Goal: Communication & Community: Participate in discussion

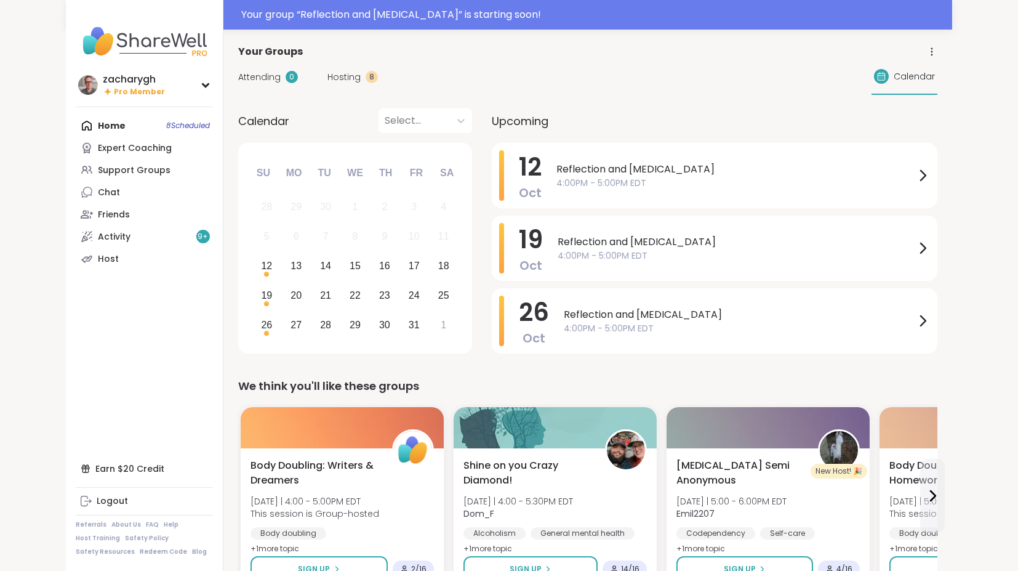
click at [352, 74] on span "Hosting" at bounding box center [343, 77] width 33 height 13
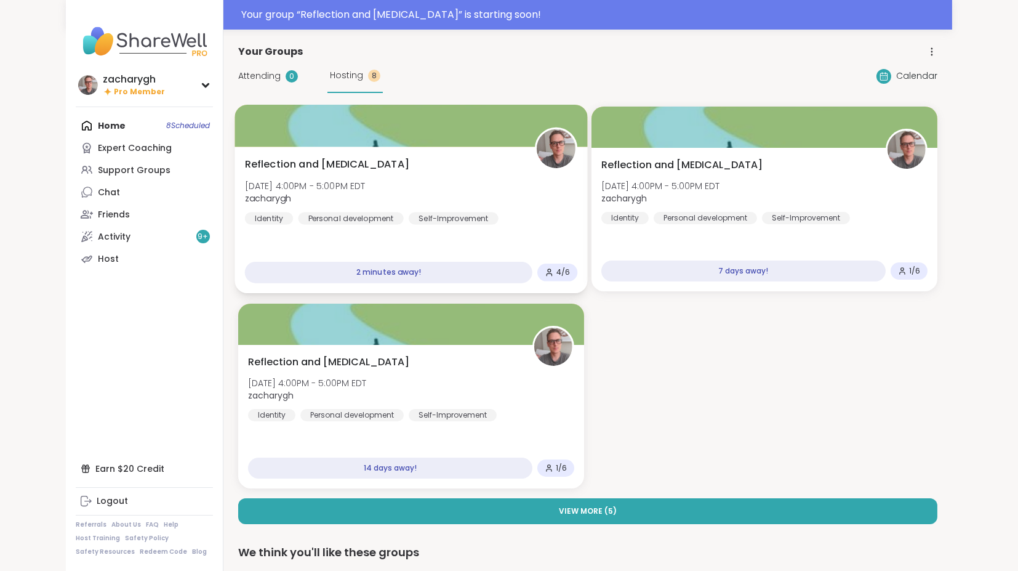
click at [366, 185] on span "[DATE] 4:00PM - 5:00PM EDT" at bounding box center [305, 185] width 121 height 12
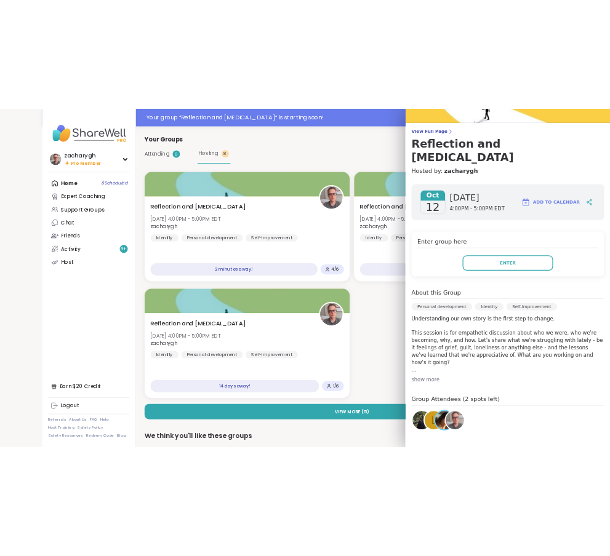
scroll to position [137, 0]
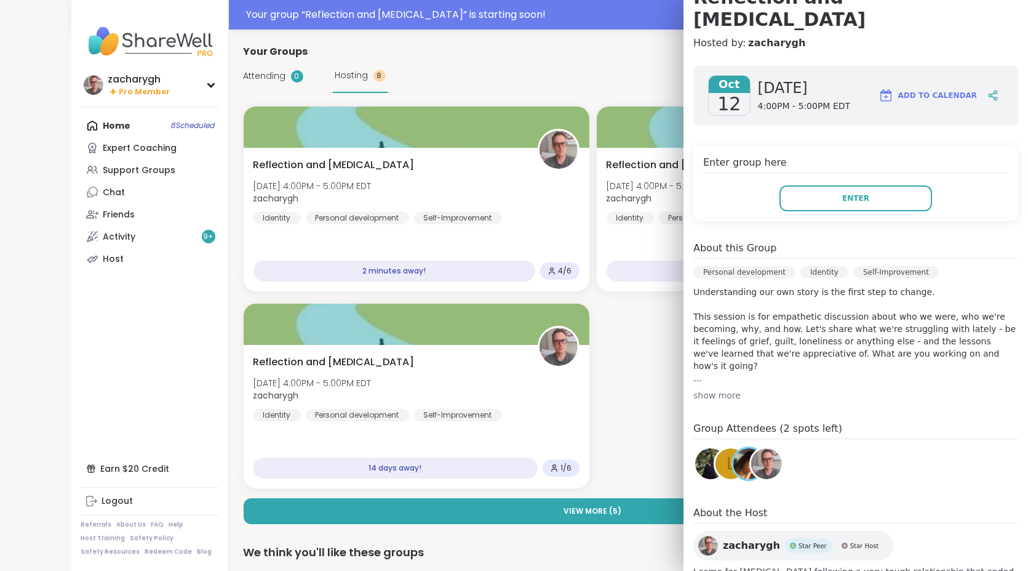
click at [752, 448] on img at bounding box center [767, 463] width 31 height 31
click at [734, 448] on img at bounding box center [749, 463] width 31 height 31
click at [700, 448] on img at bounding box center [711, 463] width 31 height 31
click at [716, 448] on div "l" at bounding box center [731, 463] width 31 height 31
click at [820, 153] on div "Enter group here Enter" at bounding box center [856, 183] width 325 height 76
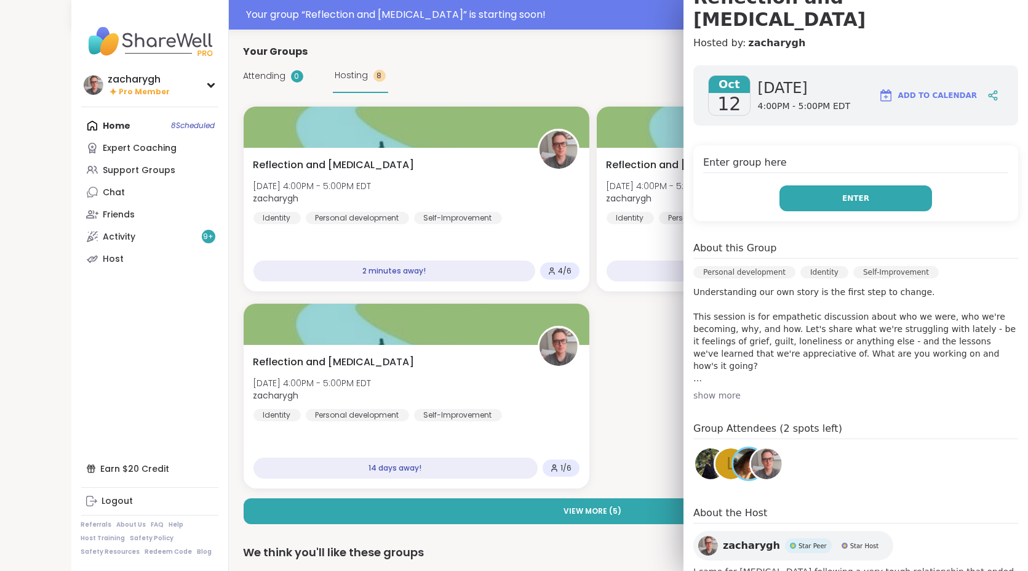
click at [816, 185] on button "Enter" at bounding box center [856, 198] width 153 height 26
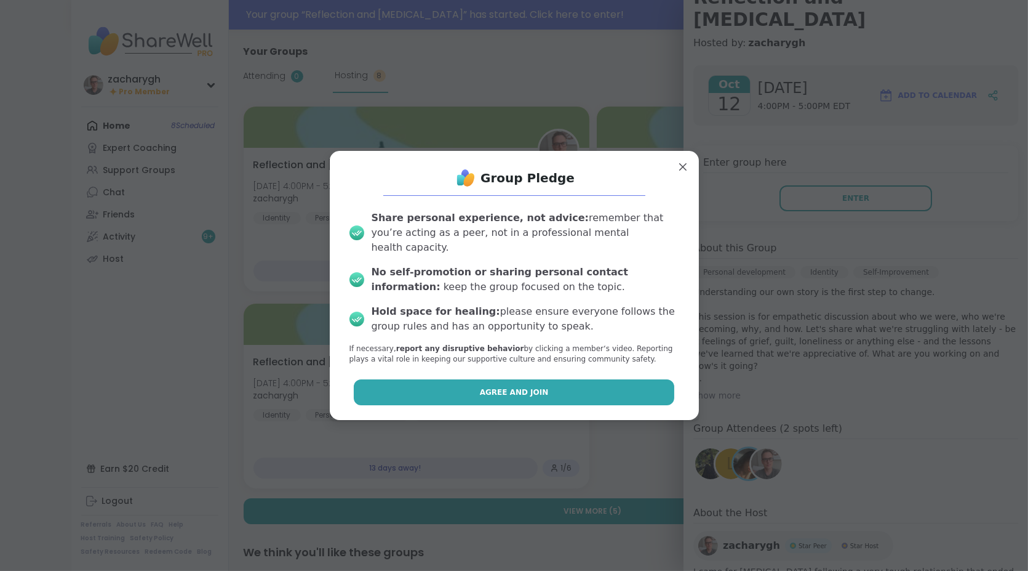
click at [457, 388] on button "Agree and Join" at bounding box center [514, 392] width 321 height 26
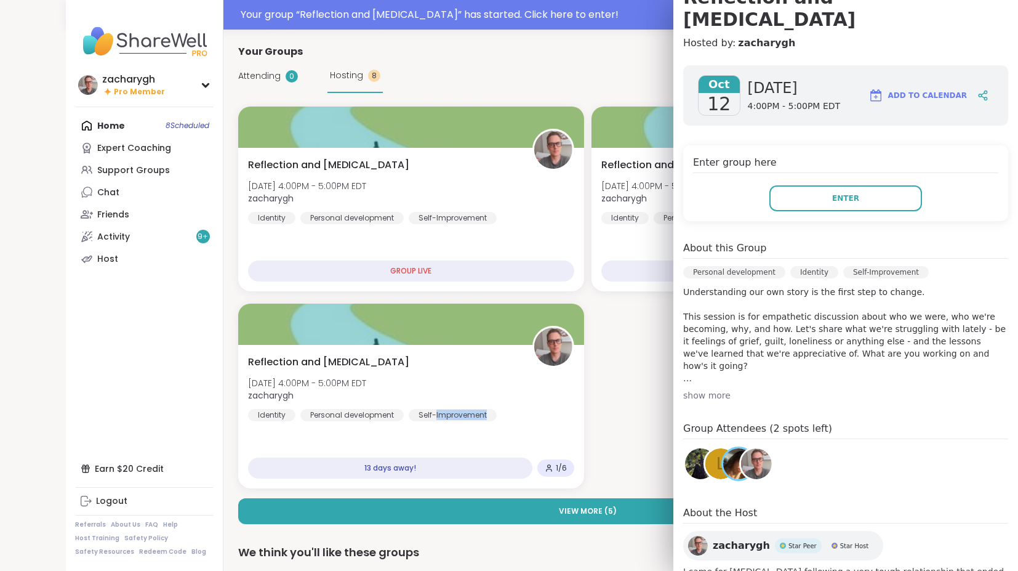
click at [457, 388] on div "Reflection and Self-improvement Sun, Oct 26 | 4:00PM - 5:00PM EDT zacharygh Ide…" at bounding box center [411, 388] width 326 height 66
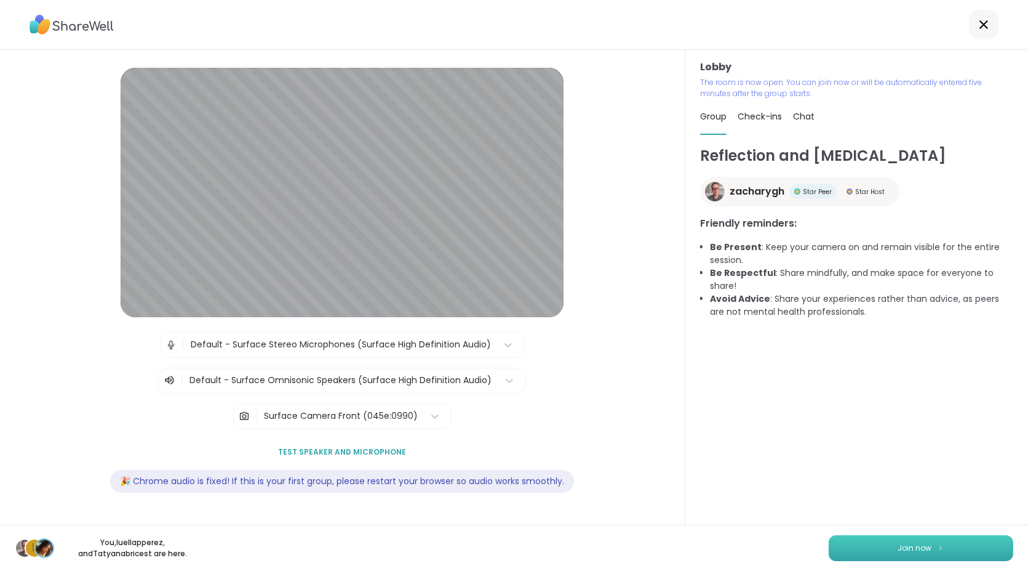
click at [920, 539] on button "Join now" at bounding box center [921, 548] width 185 height 26
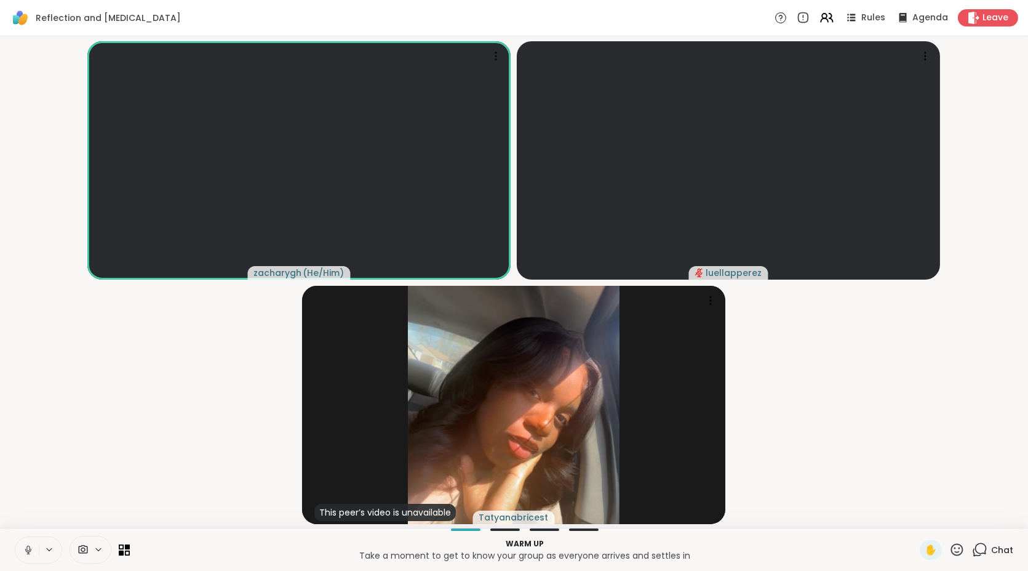
click at [26, 541] on button at bounding box center [26, 550] width 23 height 26
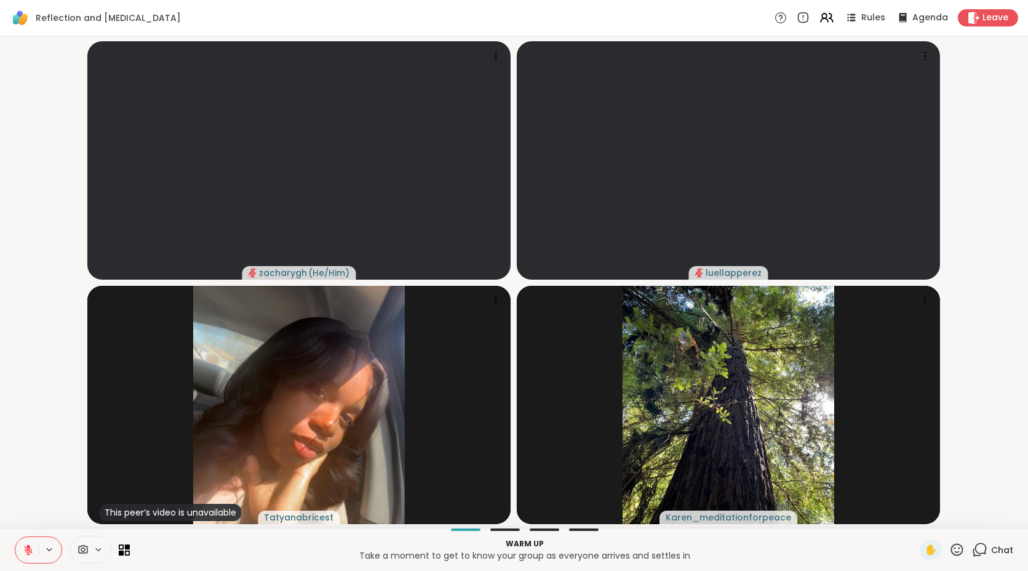
click at [26, 541] on button at bounding box center [26, 550] width 23 height 26
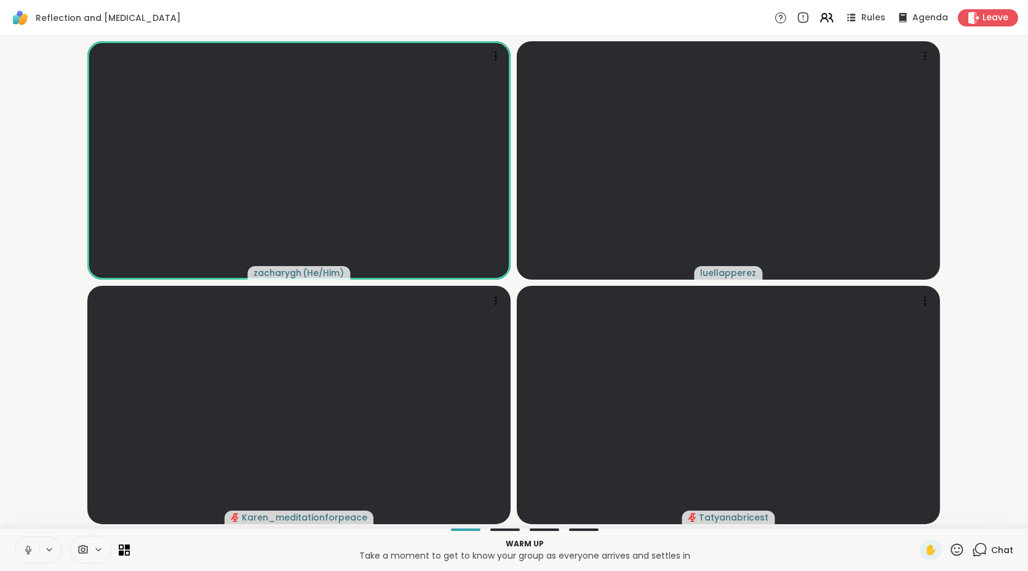
click at [19, 554] on button at bounding box center [26, 550] width 23 height 26
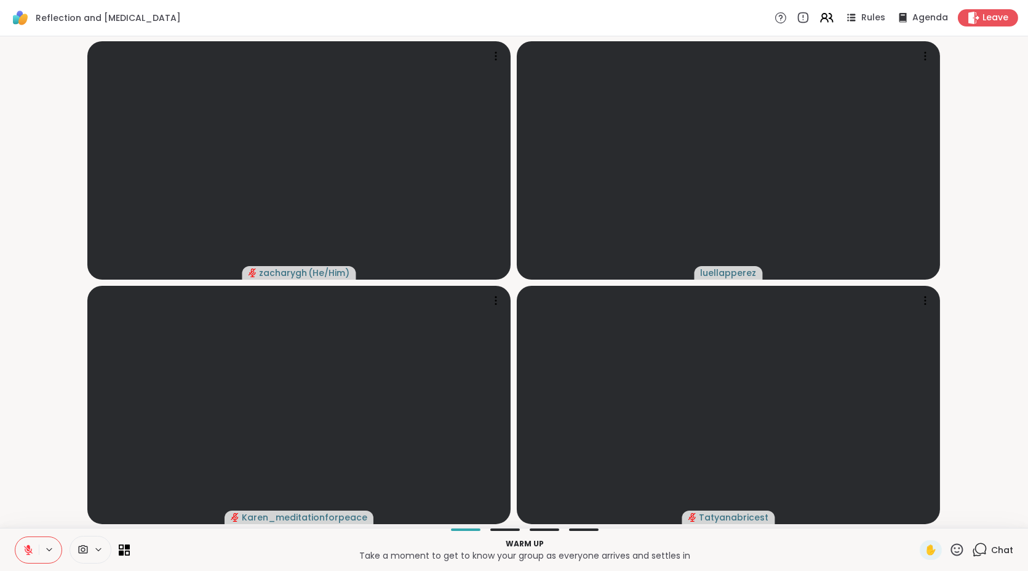
click at [19, 554] on button at bounding box center [26, 550] width 23 height 26
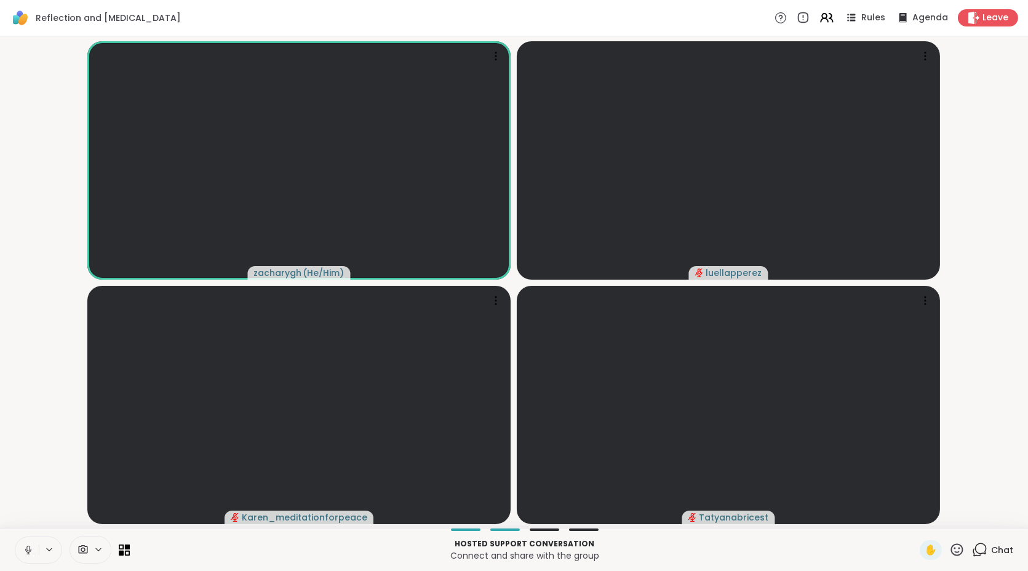
click at [19, 554] on button at bounding box center [26, 550] width 23 height 26
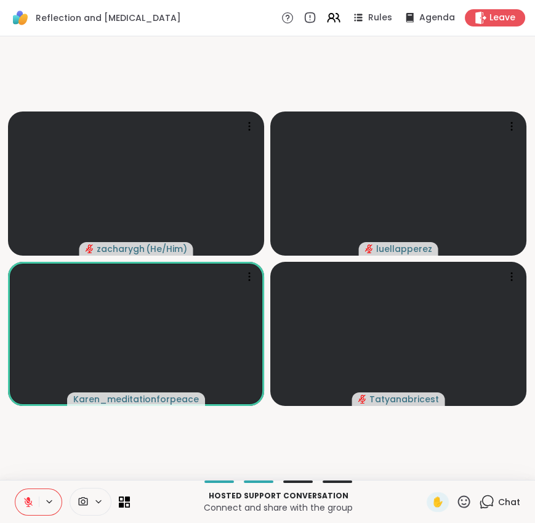
click at [36, 495] on button at bounding box center [26, 502] width 23 height 26
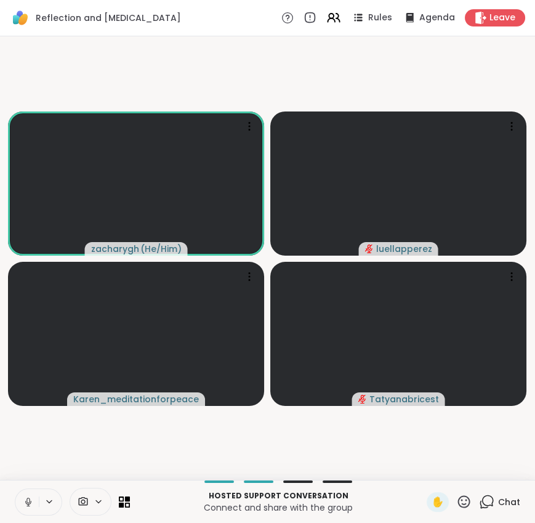
click at [32, 491] on button at bounding box center [26, 502] width 23 height 26
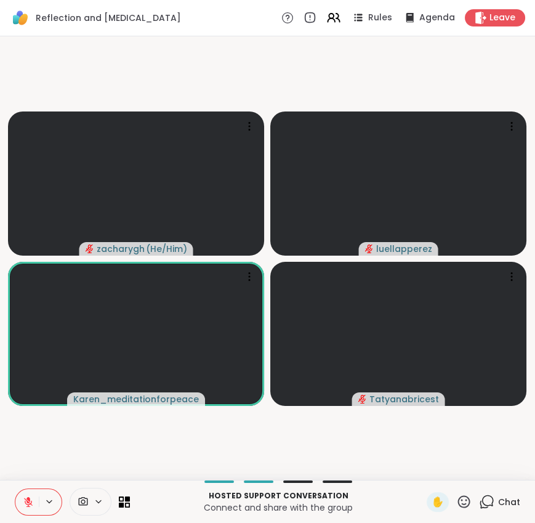
click at [30, 502] on icon at bounding box center [28, 501] width 11 height 11
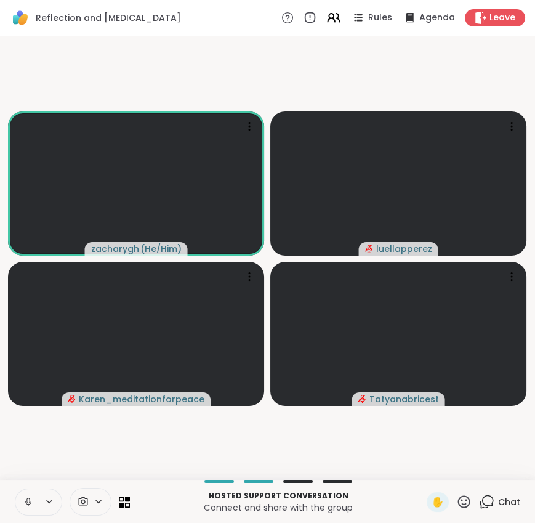
click at [28, 499] on icon at bounding box center [28, 501] width 11 height 11
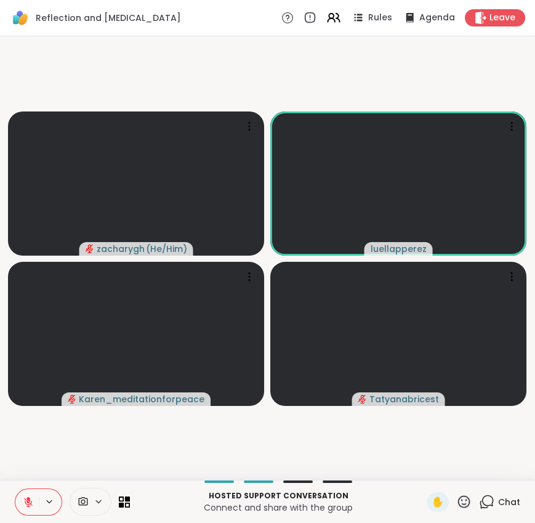
click at [34, 497] on button at bounding box center [26, 502] width 23 height 26
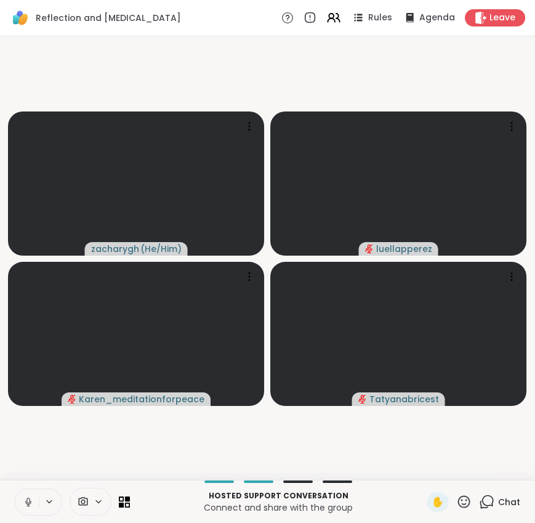
click at [21, 500] on button at bounding box center [26, 502] width 23 height 26
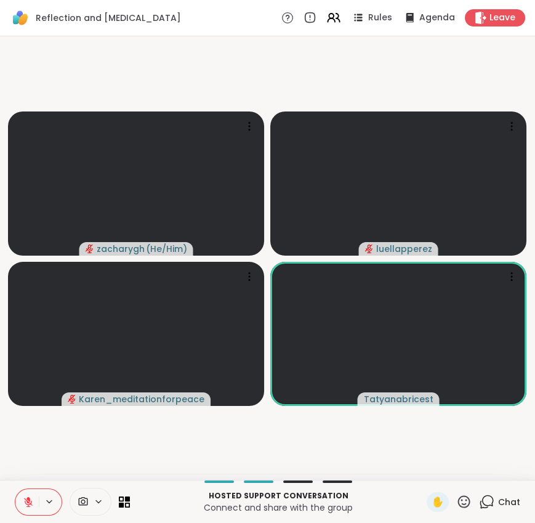
click at [23, 502] on icon at bounding box center [28, 501] width 11 height 11
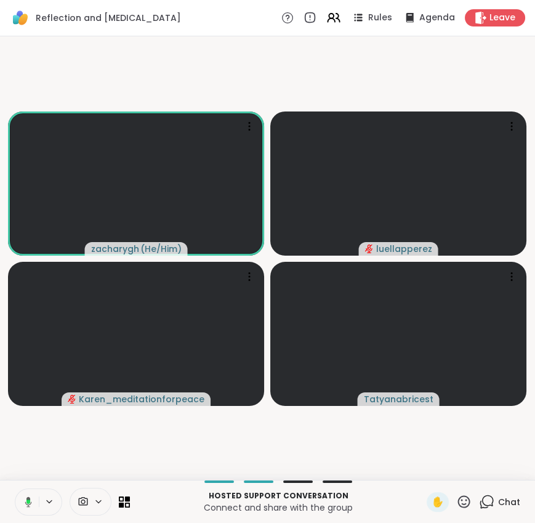
click at [26, 502] on icon at bounding box center [26, 501] width 11 height 11
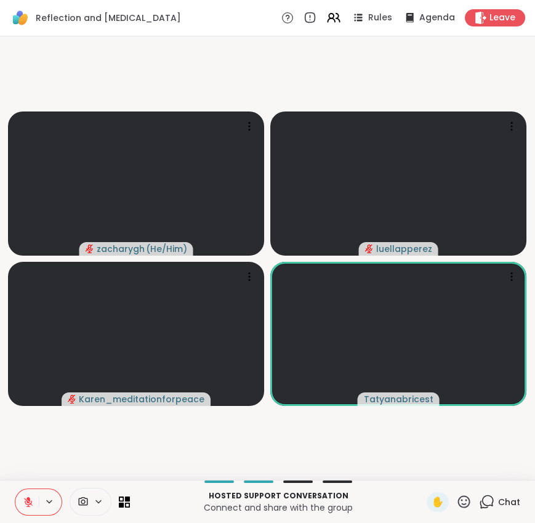
click at [33, 502] on icon at bounding box center [28, 501] width 11 height 11
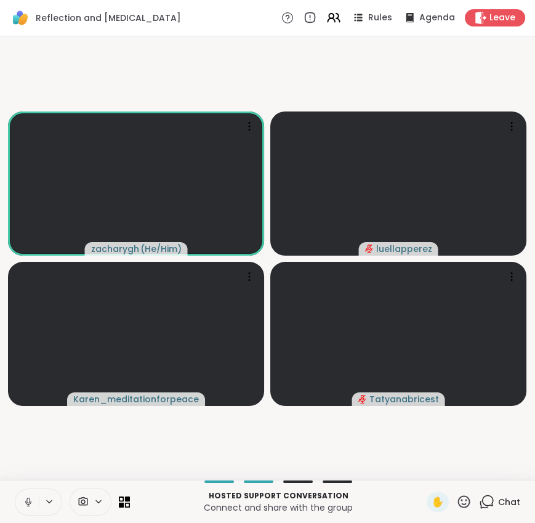
click at [25, 499] on icon at bounding box center [28, 501] width 11 height 11
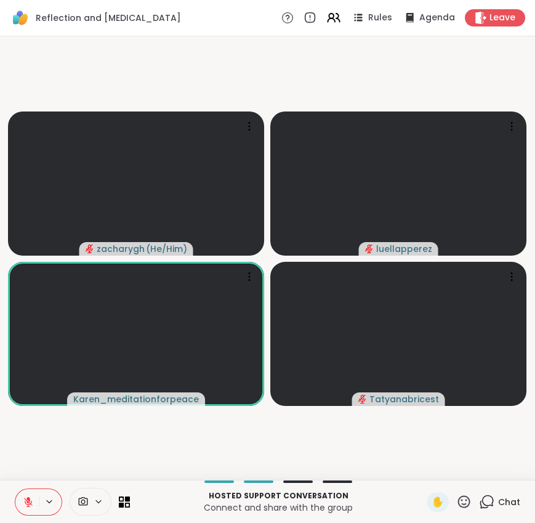
click at [23, 489] on button at bounding box center [26, 502] width 23 height 26
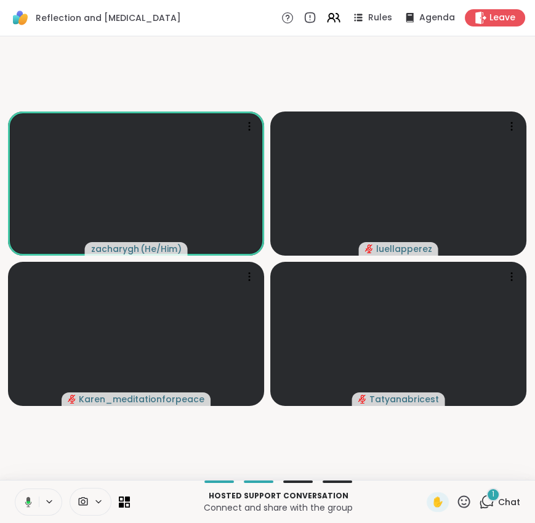
click at [27, 500] on icon at bounding box center [28, 501] width 7 height 10
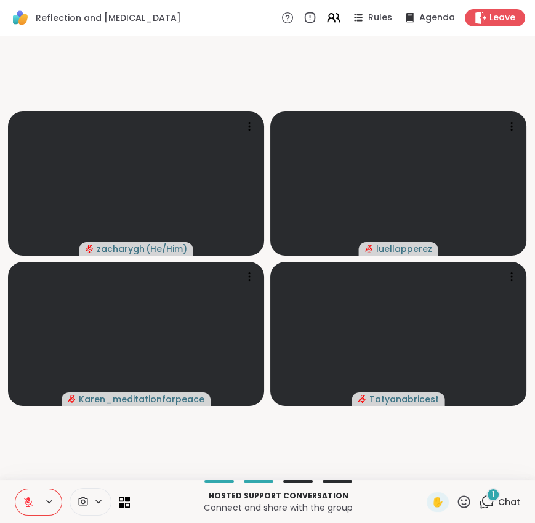
click at [27, 500] on icon at bounding box center [28, 501] width 9 height 9
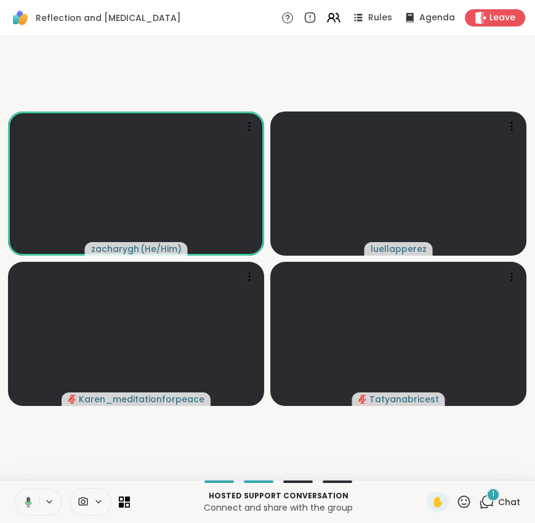
click at [31, 494] on button at bounding box center [26, 502] width 25 height 26
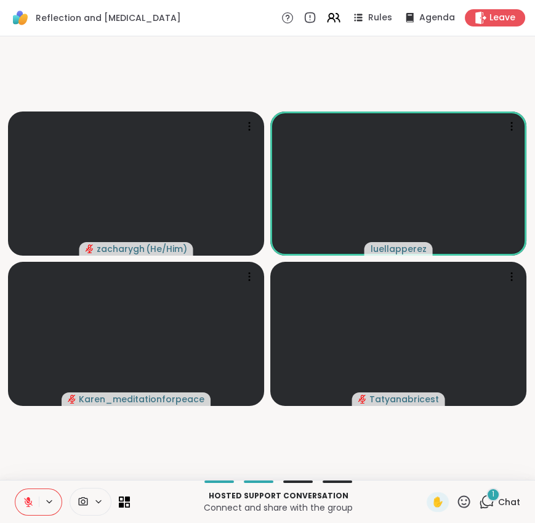
click at [31, 494] on button at bounding box center [26, 502] width 23 height 26
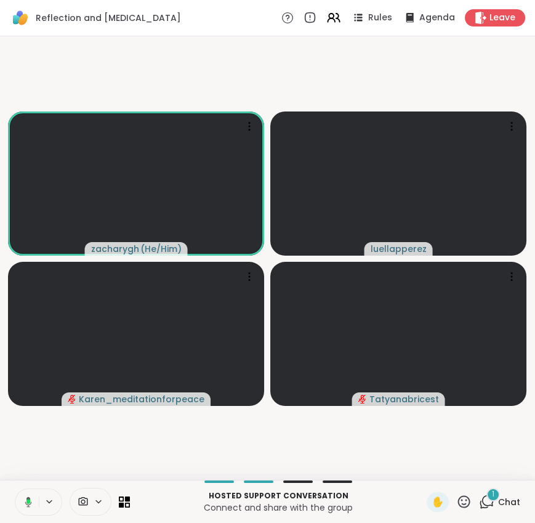
click at [31, 494] on button at bounding box center [26, 502] width 25 height 26
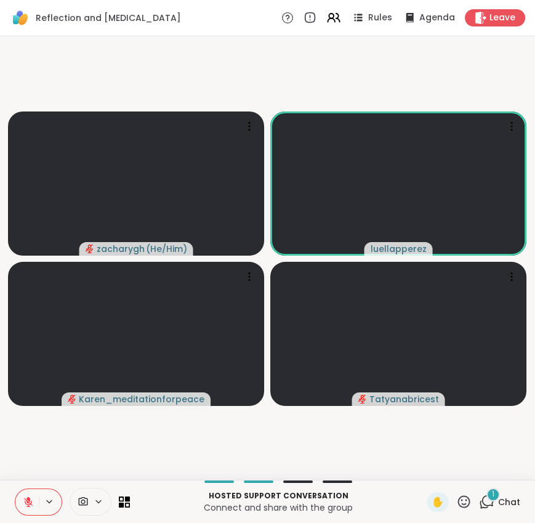
click at [498, 503] on span "Chat" at bounding box center [509, 501] width 22 height 12
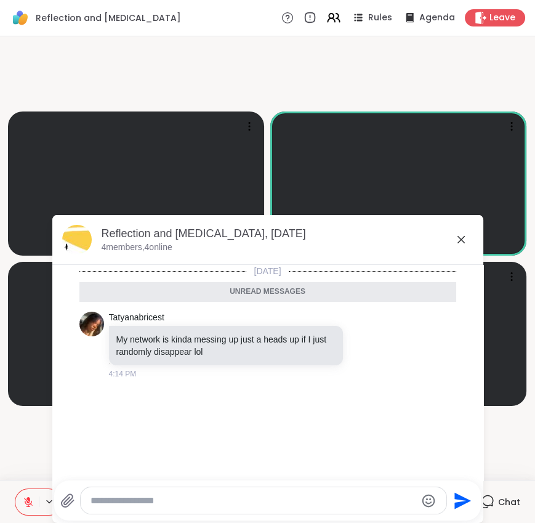
click at [215, 498] on textarea "Type your message" at bounding box center [253, 500] width 326 height 12
type textarea "**********"
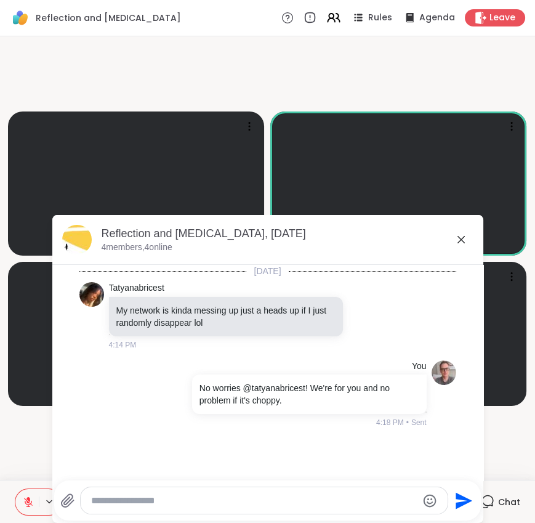
click at [446, 237] on div "Reflection and Self-improvement, Oct 12" at bounding box center [288, 233] width 372 height 15
click at [454, 238] on icon at bounding box center [461, 239] width 15 height 15
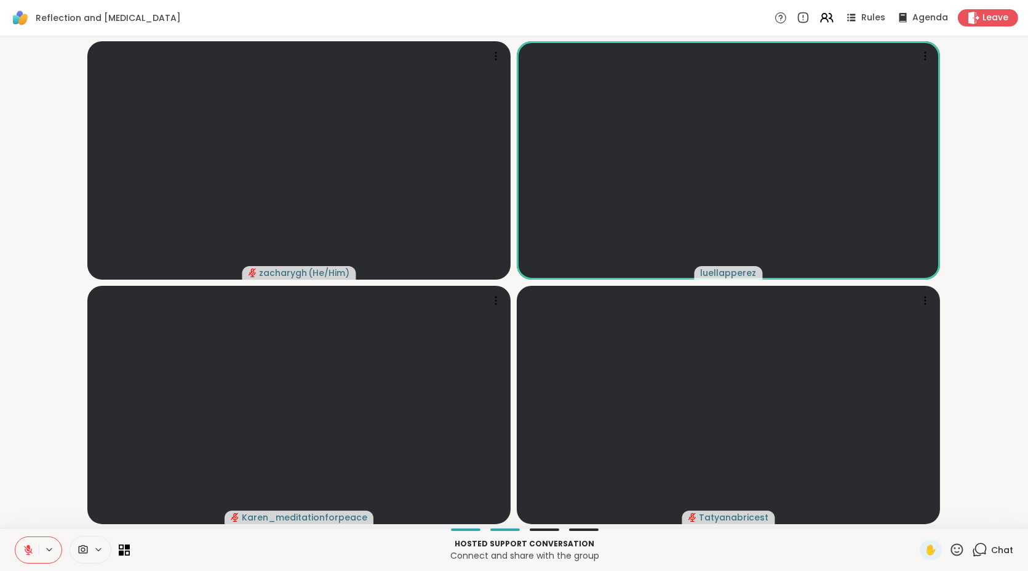
click at [30, 546] on icon at bounding box center [28, 549] width 11 height 11
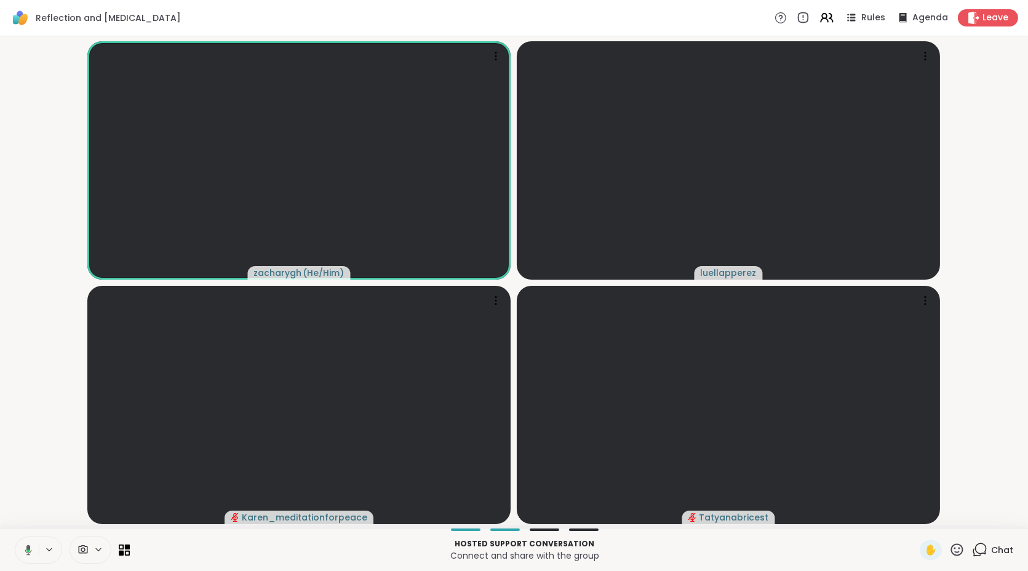
click at [26, 559] on button at bounding box center [26, 550] width 25 height 26
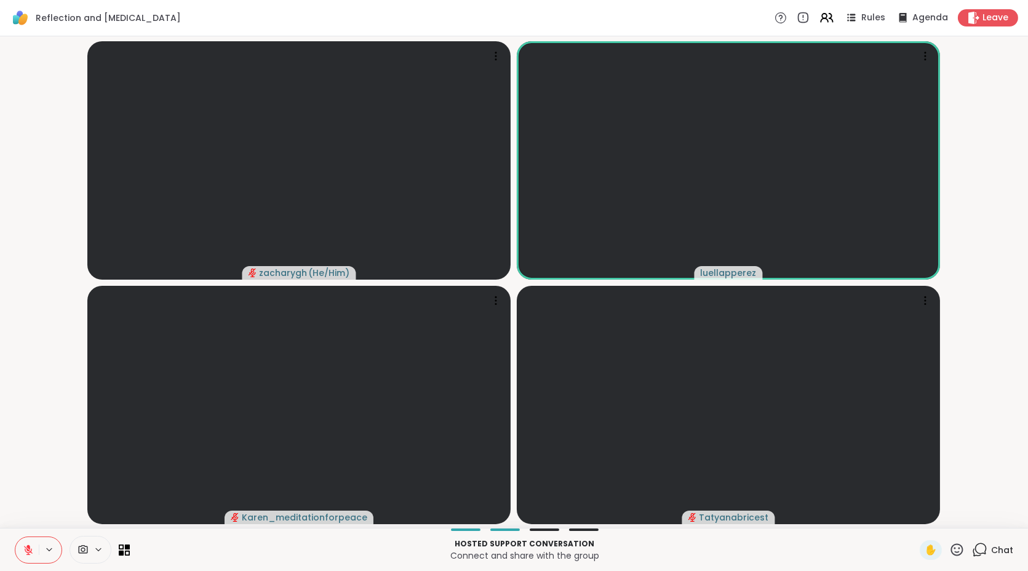
click at [28, 551] on icon at bounding box center [28, 549] width 11 height 11
click at [27, 546] on icon at bounding box center [28, 549] width 11 height 11
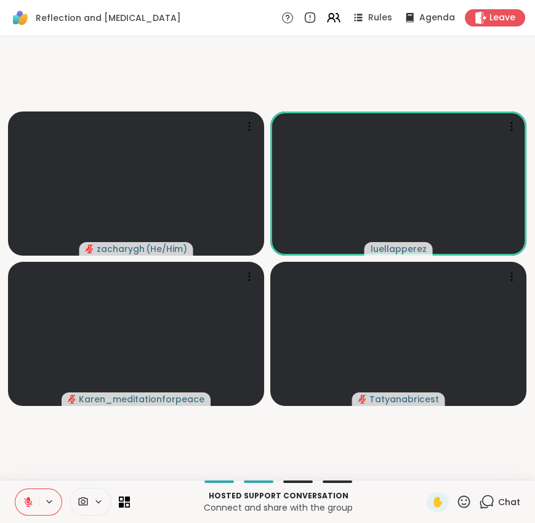
click at [33, 487] on div "Hosted support conversation Connect and share with the group ✋ Chat" at bounding box center [267, 500] width 535 height 43
click at [33, 489] on button at bounding box center [26, 502] width 23 height 26
click at [32, 491] on button at bounding box center [26, 502] width 25 height 26
click at [32, 491] on button at bounding box center [26, 502] width 23 height 26
click at [30, 495] on button at bounding box center [26, 502] width 23 height 26
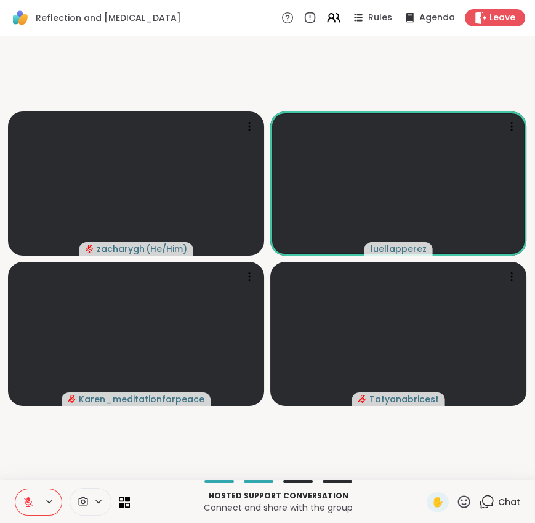
click at [30, 495] on button at bounding box center [26, 502] width 23 height 26
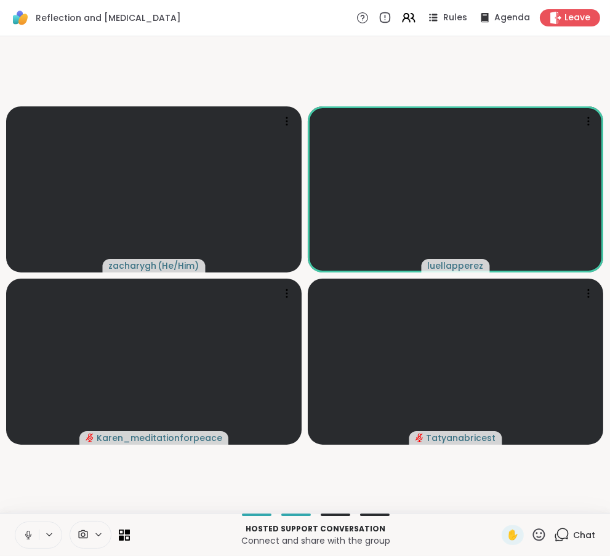
click at [26, 535] on icon at bounding box center [27, 534] width 3 height 6
click at [26, 535] on icon at bounding box center [28, 535] width 9 height 9
click at [25, 535] on icon at bounding box center [28, 536] width 6 height 4
click at [25, 535] on icon at bounding box center [28, 535] width 11 height 11
click at [27, 534] on icon at bounding box center [28, 535] width 4 height 4
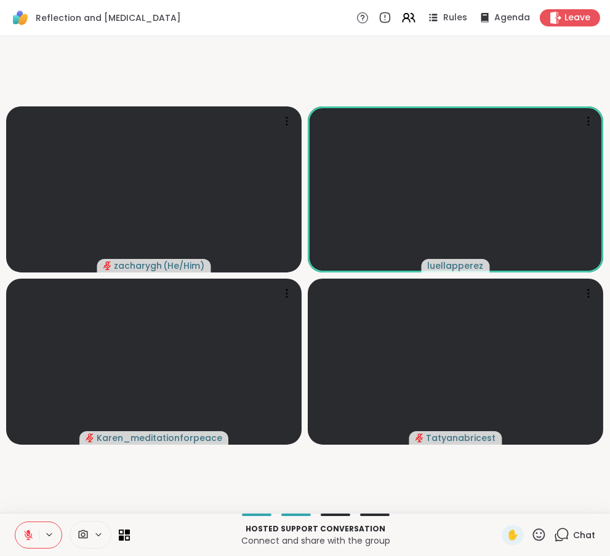
click at [27, 534] on icon at bounding box center [28, 535] width 11 height 11
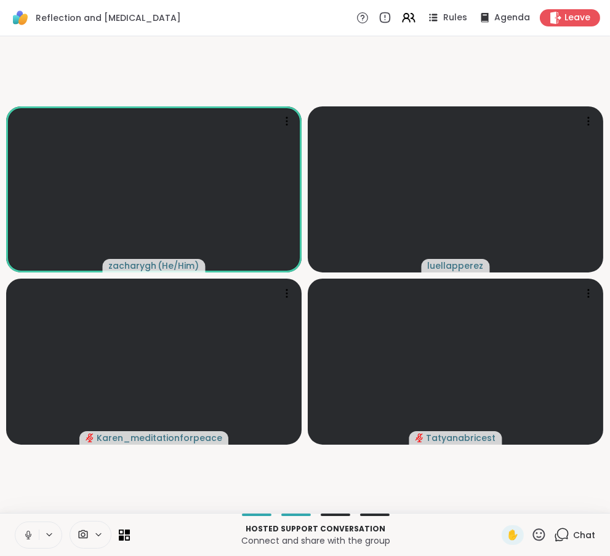
click at [26, 530] on icon at bounding box center [28, 535] width 11 height 11
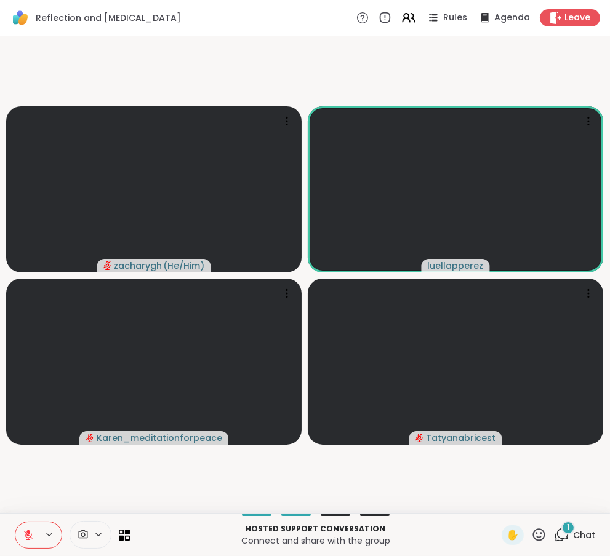
click at [26, 530] on button at bounding box center [26, 536] width 23 height 26
click at [26, 532] on icon at bounding box center [28, 535] width 7 height 10
click at [26, 532] on icon at bounding box center [28, 532] width 4 height 5
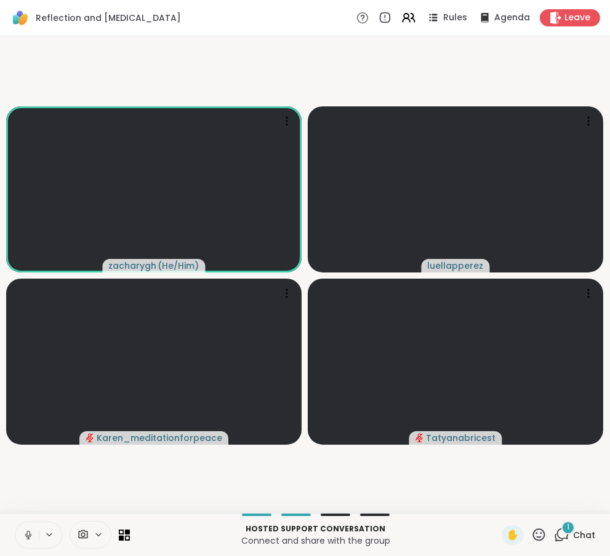
click at [26, 535] on icon at bounding box center [28, 535] width 11 height 11
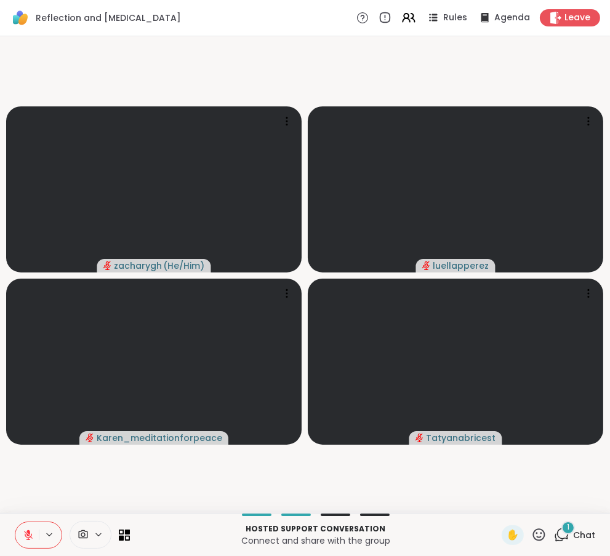
click at [26, 544] on button at bounding box center [26, 536] width 23 height 26
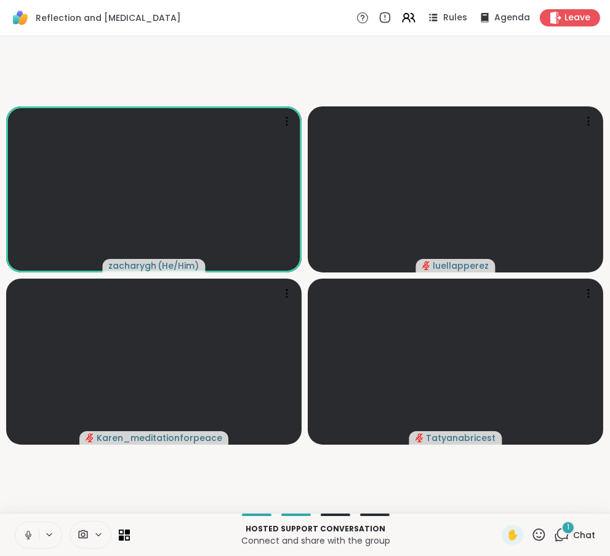
click at [569, 542] on div "1 Chat" at bounding box center [574, 536] width 41 height 20
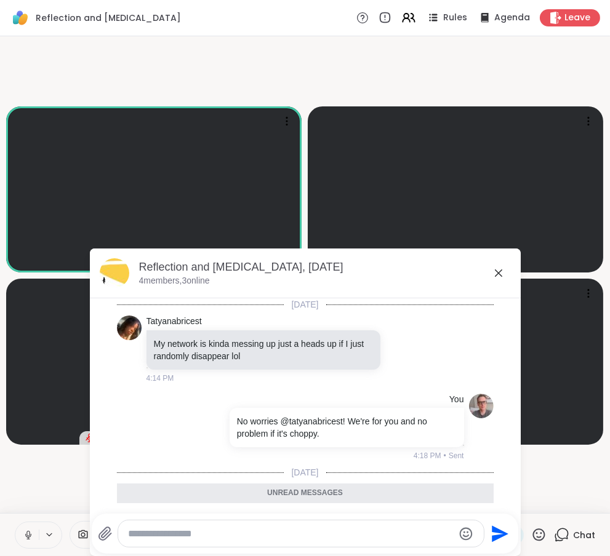
scroll to position [66, 0]
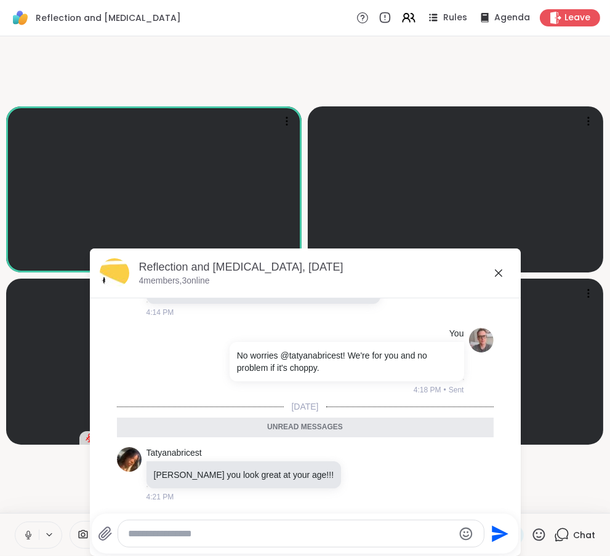
click at [569, 542] on div "Chat" at bounding box center [574, 536] width 41 height 20
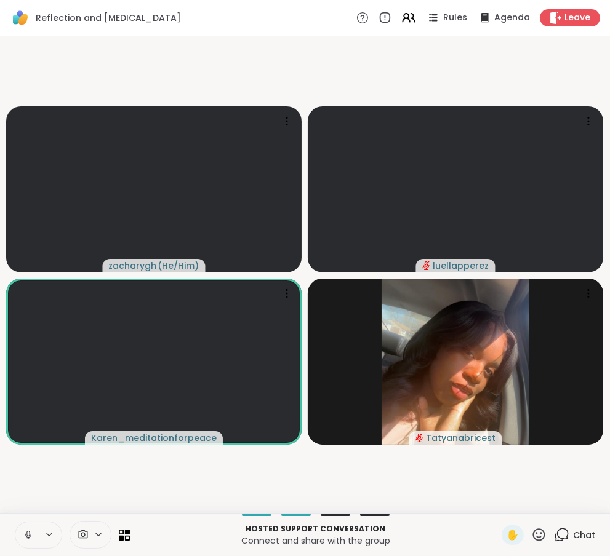
click at [27, 526] on button at bounding box center [26, 536] width 23 height 26
click at [26, 534] on icon at bounding box center [28, 535] width 9 height 9
click at [26, 534] on icon at bounding box center [28, 535] width 11 height 11
click at [26, 534] on icon at bounding box center [28, 535] width 9 height 9
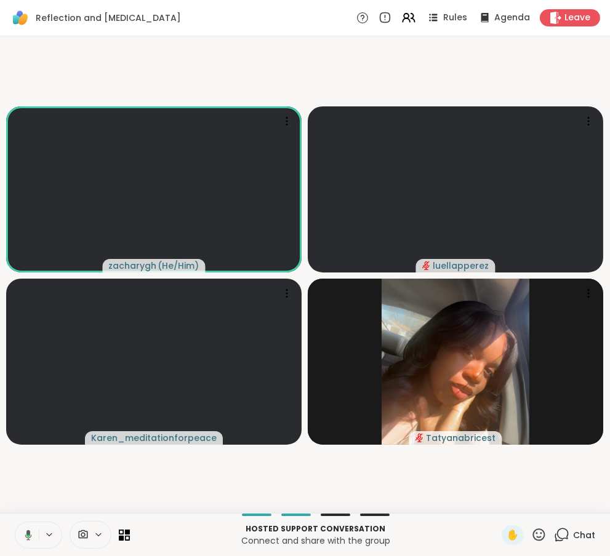
click at [26, 534] on icon at bounding box center [26, 535] width 11 height 11
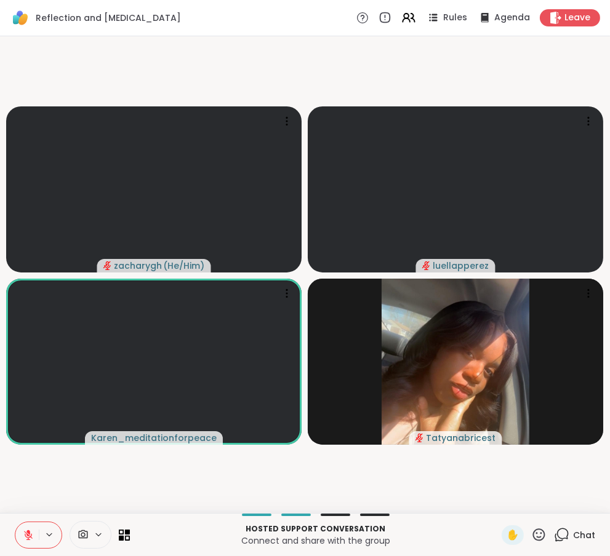
click at [28, 536] on icon at bounding box center [28, 535] width 9 height 9
click at [26, 526] on button at bounding box center [26, 536] width 23 height 26
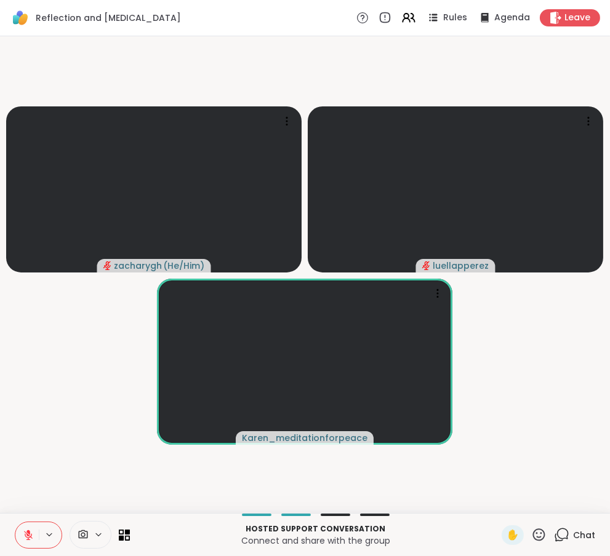
click at [34, 537] on button at bounding box center [26, 536] width 23 height 26
click at [559, 534] on icon at bounding box center [561, 534] width 15 height 15
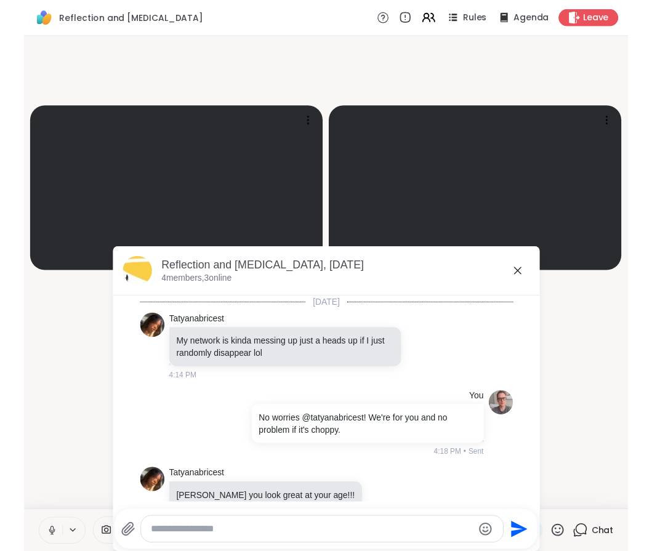
scroll to position [24, 0]
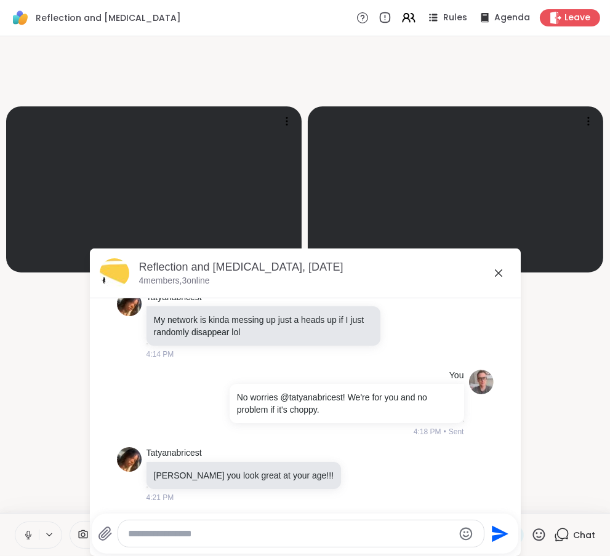
click at [398, 542] on div at bounding box center [301, 534] width 366 height 26
click at [40, 401] on video-player-container "zacharygh ( He/Him ) luellapperez Karen_meditationforpeace" at bounding box center [304, 274] width 595 height 467
click at [491, 276] on icon at bounding box center [498, 273] width 15 height 15
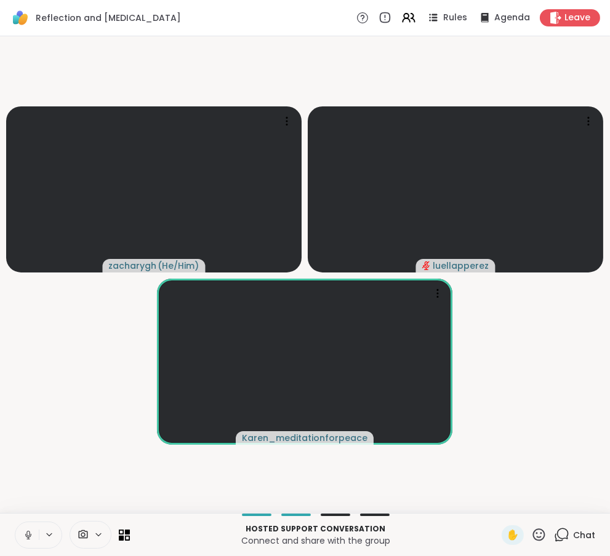
click at [25, 540] on icon at bounding box center [28, 535] width 11 height 11
click at [28, 529] on button at bounding box center [26, 536] width 23 height 26
click at [28, 527] on button at bounding box center [26, 536] width 23 height 26
click at [23, 544] on button at bounding box center [26, 536] width 23 height 26
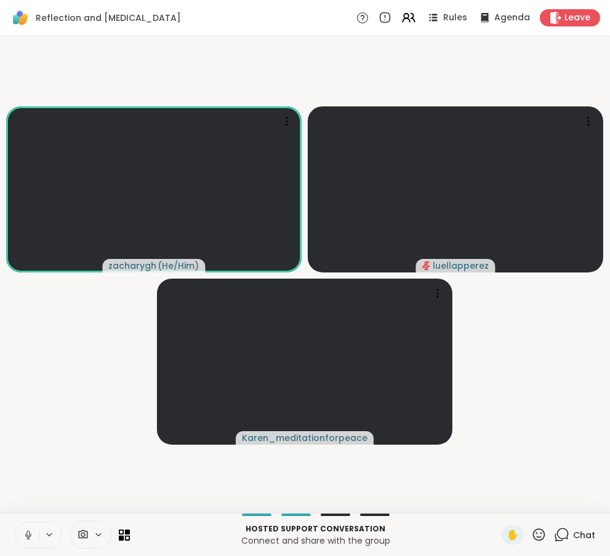
click at [20, 538] on button at bounding box center [26, 536] width 23 height 26
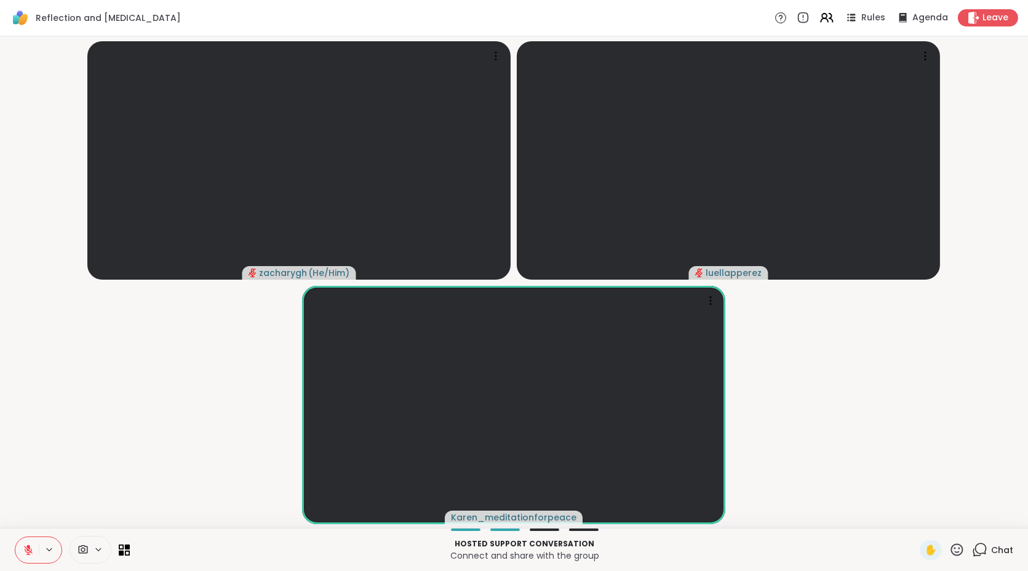
click at [28, 546] on icon at bounding box center [28, 546] width 4 height 5
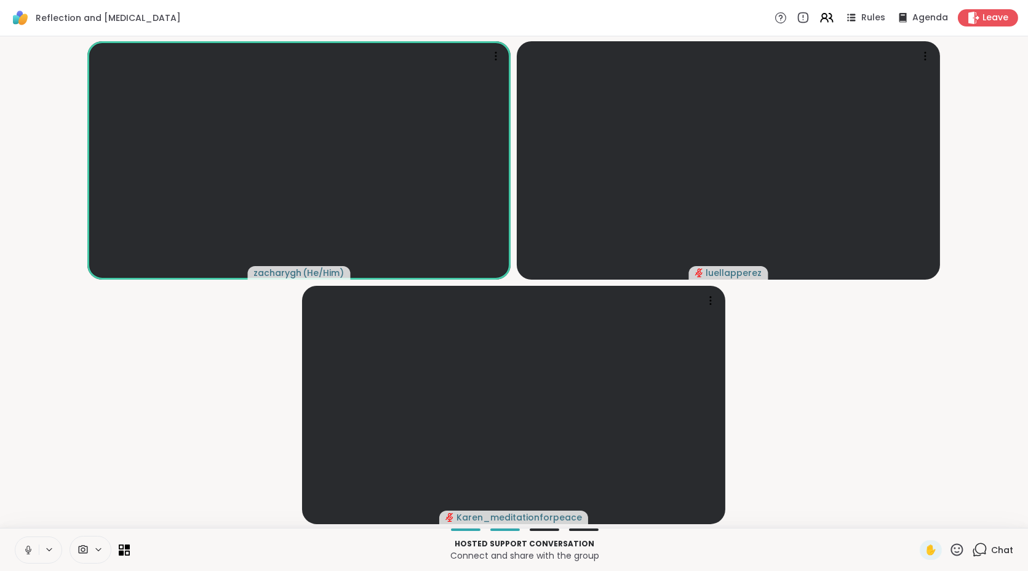
click at [21, 561] on button at bounding box center [26, 550] width 23 height 26
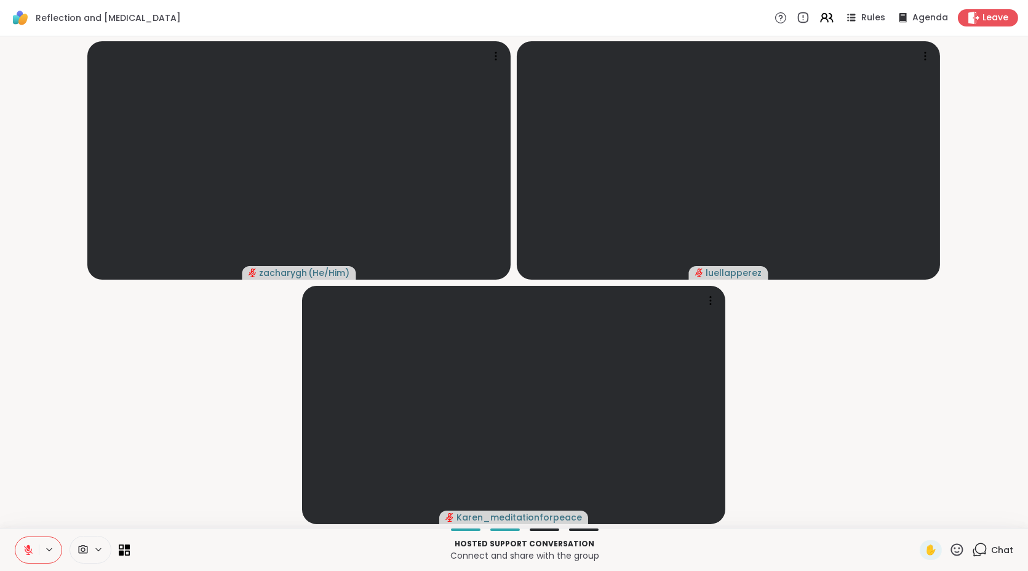
click at [21, 561] on button at bounding box center [26, 550] width 23 height 26
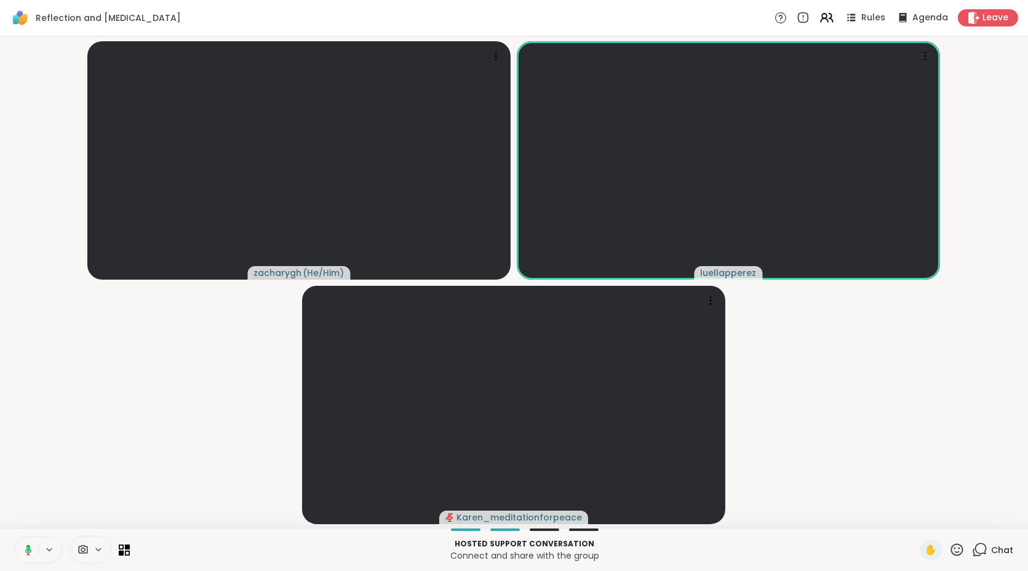
click at [21, 561] on button at bounding box center [26, 550] width 25 height 26
click at [21, 561] on button at bounding box center [26, 550] width 23 height 26
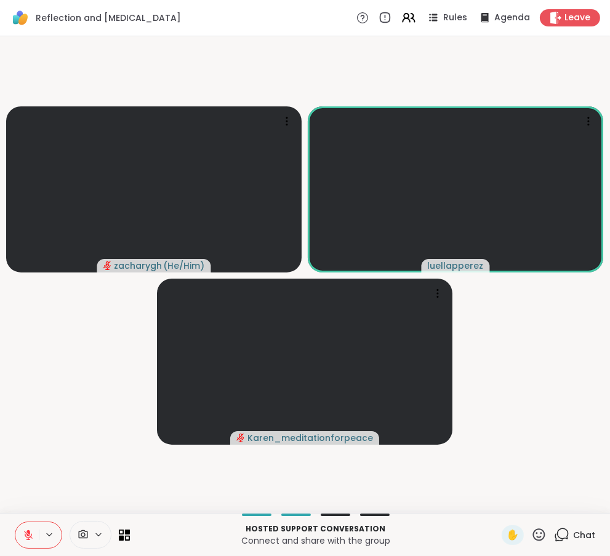
click at [41, 524] on div at bounding box center [38, 535] width 47 height 27
click at [33, 531] on icon at bounding box center [28, 535] width 11 height 11
click at [34, 533] on button at bounding box center [26, 536] width 23 height 26
click at [30, 535] on icon at bounding box center [28, 535] width 11 height 11
click at [33, 534] on icon at bounding box center [28, 535] width 11 height 11
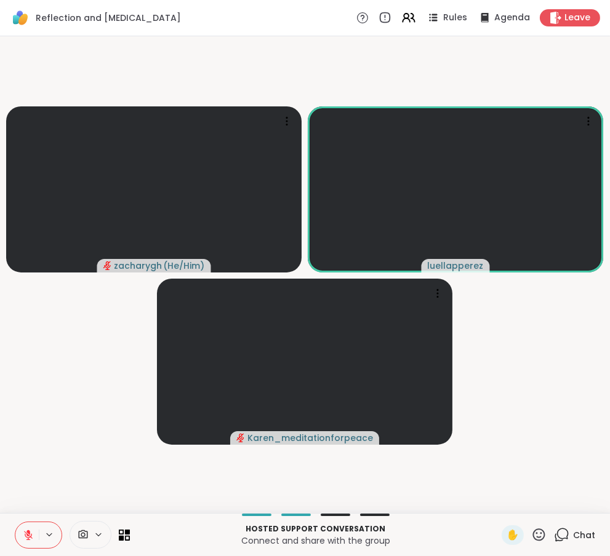
click at [17, 532] on button at bounding box center [26, 536] width 23 height 26
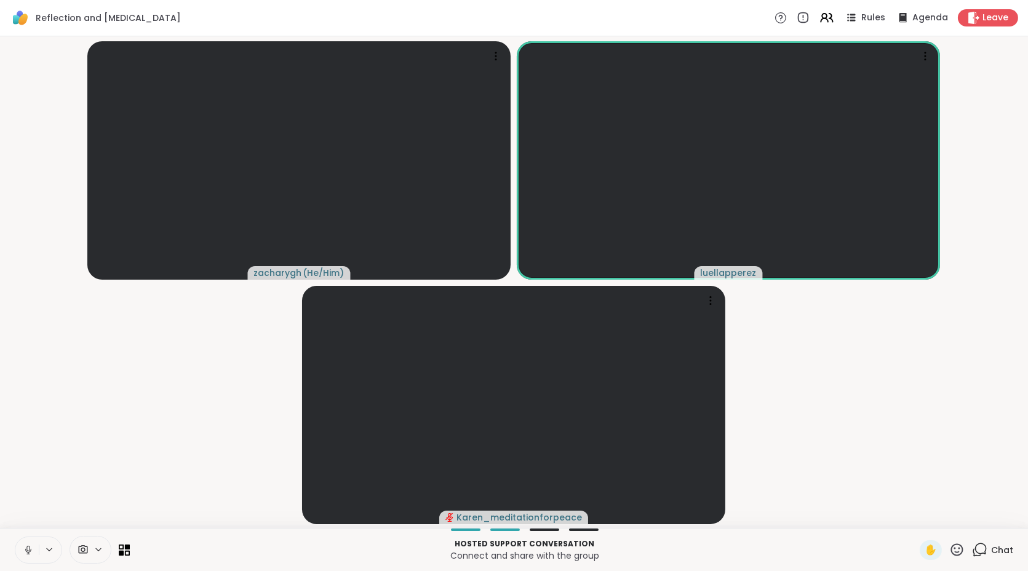
click at [23, 545] on icon at bounding box center [28, 549] width 11 height 11
drag, startPoint x: 23, startPoint y: 543, endPoint x: 32, endPoint y: 483, distance: 60.9
click at [32, 483] on div "Reflection and Self-improvement Rules Agenda Leave zacharygh ( He/Him ) luellap…" at bounding box center [514, 285] width 1028 height 571
click at [28, 546] on icon at bounding box center [28, 546] width 4 height 5
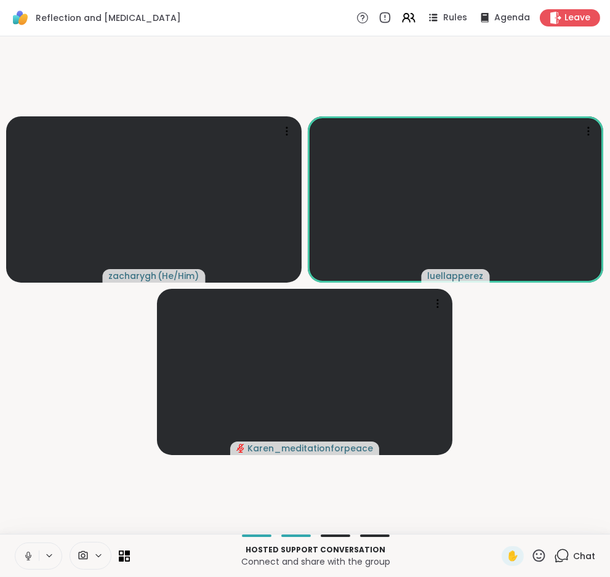
click at [33, 545] on button at bounding box center [26, 556] width 23 height 26
click at [28, 547] on button at bounding box center [26, 556] width 23 height 26
drag, startPoint x: 28, startPoint y: 547, endPoint x: 18, endPoint y: 550, distance: 9.9
click at [18, 550] on button at bounding box center [26, 556] width 23 height 26
drag, startPoint x: 31, startPoint y: 556, endPoint x: 27, endPoint y: 504, distance: 51.9
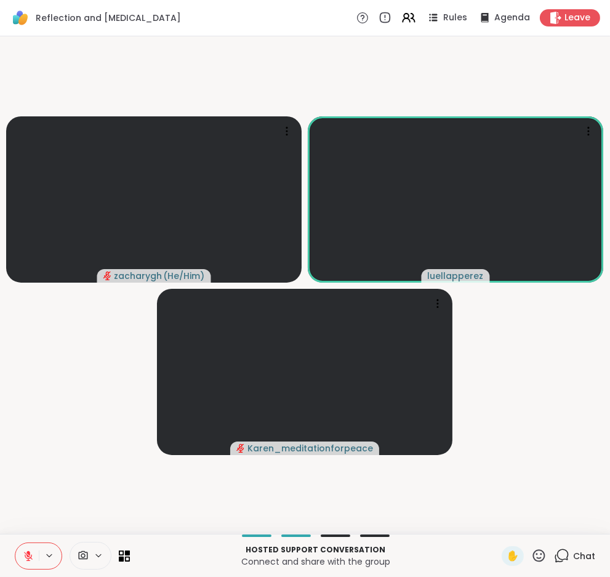
click at [27, 504] on div "Reflection and Self-improvement Rules Agenda Leave zacharygh ( He/Him ) luellap…" at bounding box center [305, 288] width 610 height 577
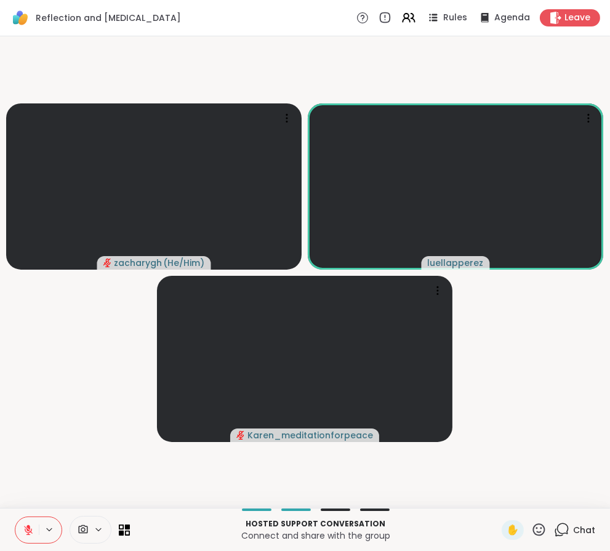
click at [23, 523] on button at bounding box center [26, 530] width 23 height 26
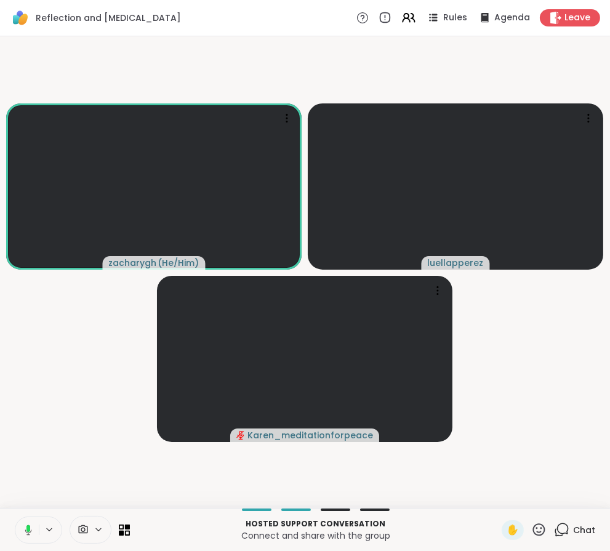
click at [33, 492] on video-player-container "zacharygh ( He/Him ) luellapperez Karen_meditationforpeace" at bounding box center [304, 272] width 595 height 462
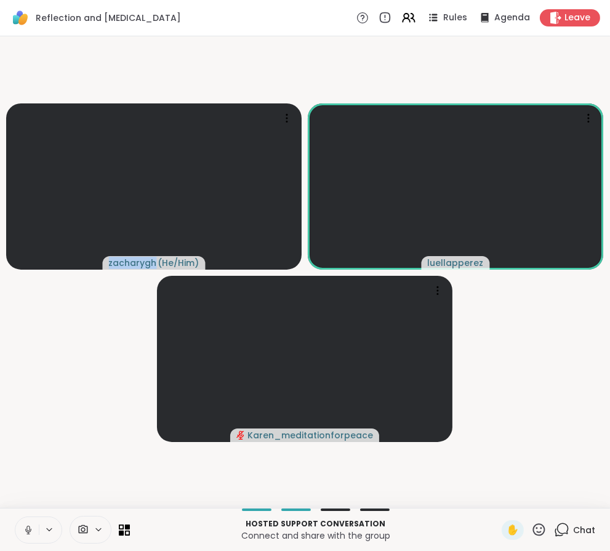
click at [33, 492] on video-player-container "zacharygh ( He/Him ) luellapperez Karen_meditationforpeace" at bounding box center [304, 272] width 595 height 462
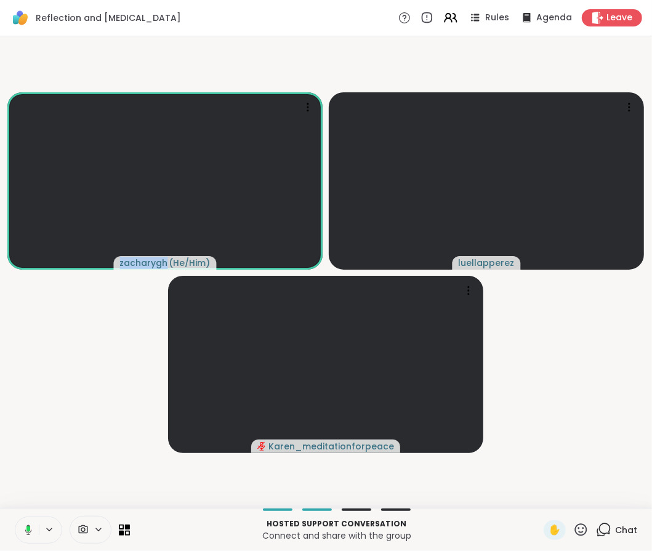
click at [33, 529] on button at bounding box center [26, 530] width 25 height 26
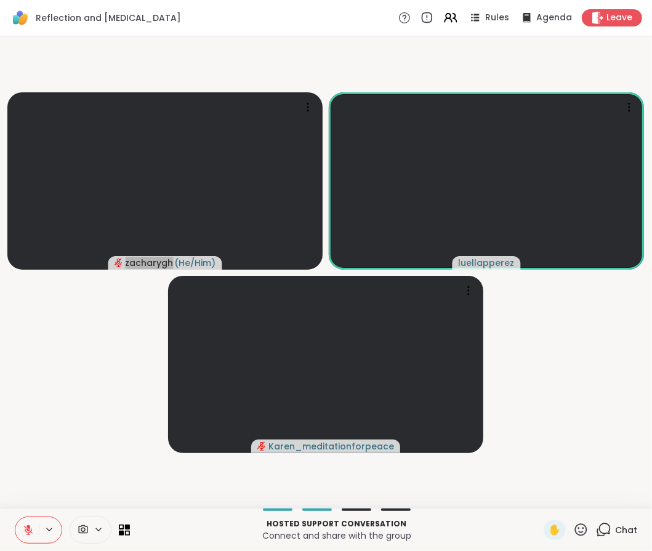
click at [23, 529] on icon at bounding box center [28, 529] width 11 height 11
click at [23, 532] on icon at bounding box center [28, 529] width 11 height 11
click at [31, 528] on icon at bounding box center [28, 529] width 11 height 11
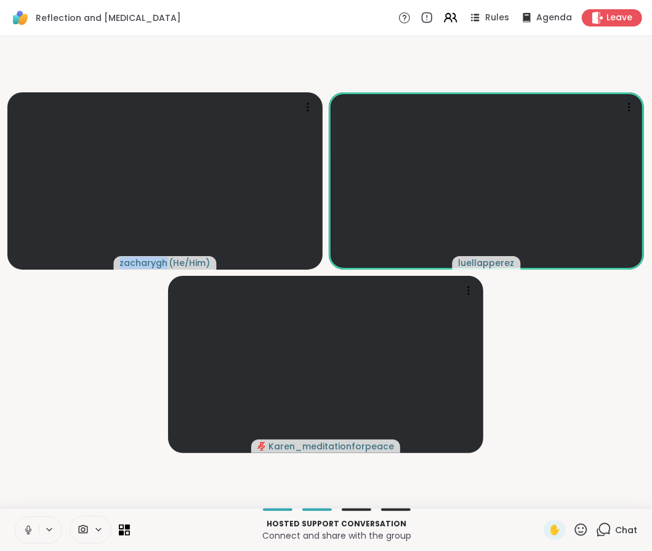
click at [26, 520] on button at bounding box center [26, 530] width 23 height 26
click at [27, 524] on icon at bounding box center [28, 526] width 4 height 5
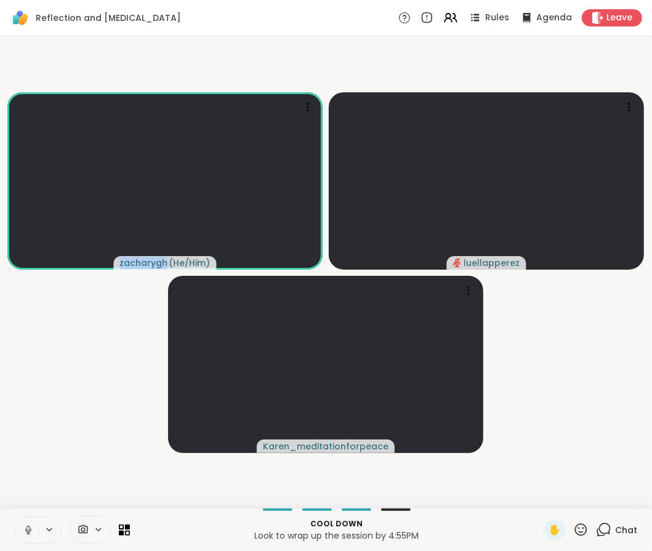
click at [30, 523] on button at bounding box center [26, 530] width 23 height 26
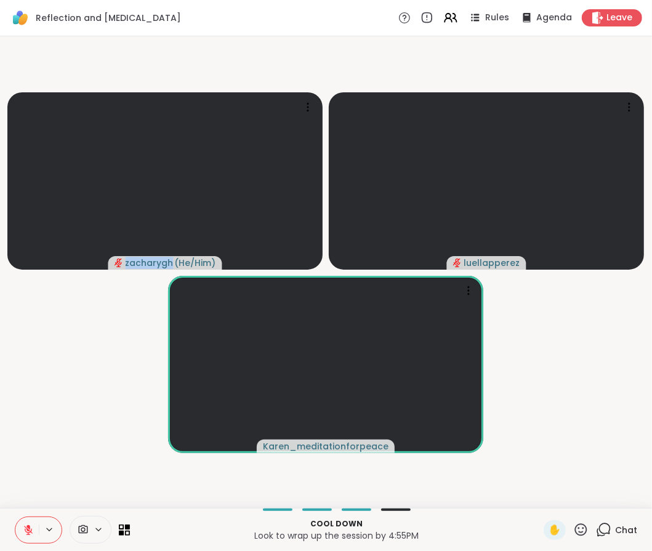
click at [30, 522] on button at bounding box center [26, 530] width 23 height 26
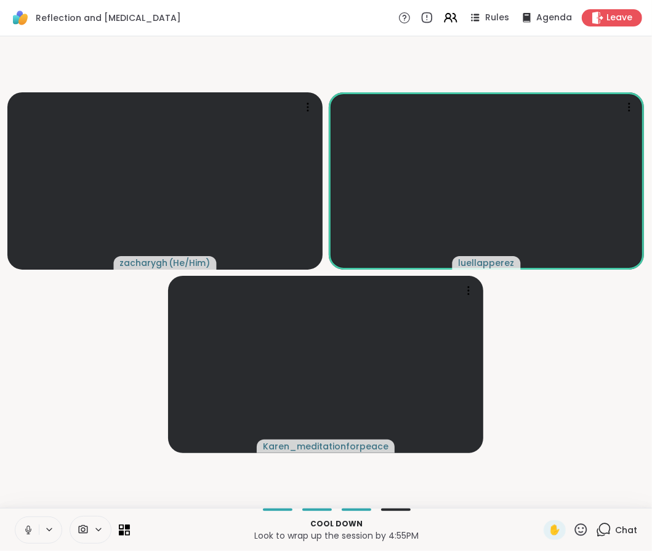
click at [376, 521] on p "Cool down" at bounding box center [336, 523] width 399 height 11
click at [598, 523] on icon at bounding box center [603, 529] width 15 height 15
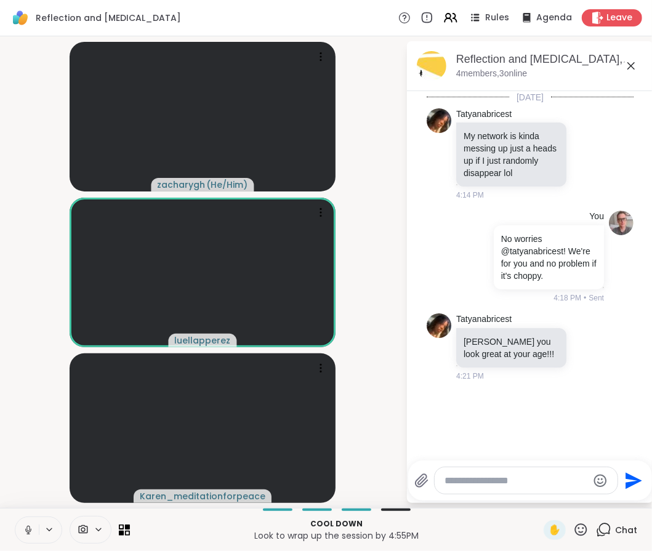
click at [517, 474] on div at bounding box center [526, 480] width 183 height 26
click at [515, 479] on textarea "Type your message" at bounding box center [515, 481] width 143 height 12
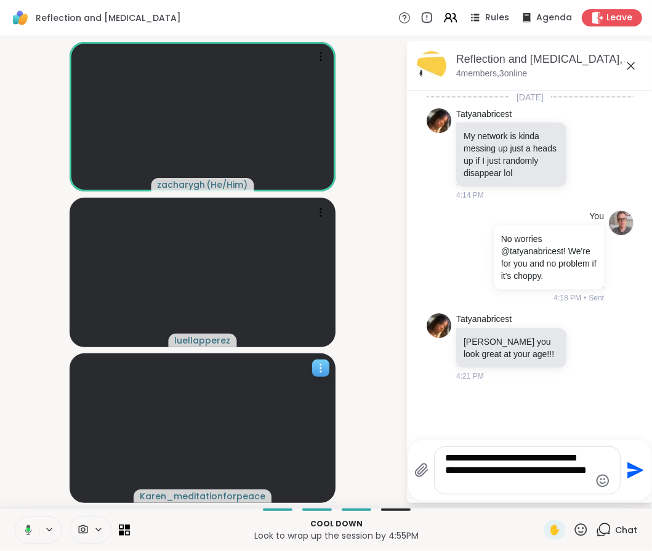
type textarea "**********"
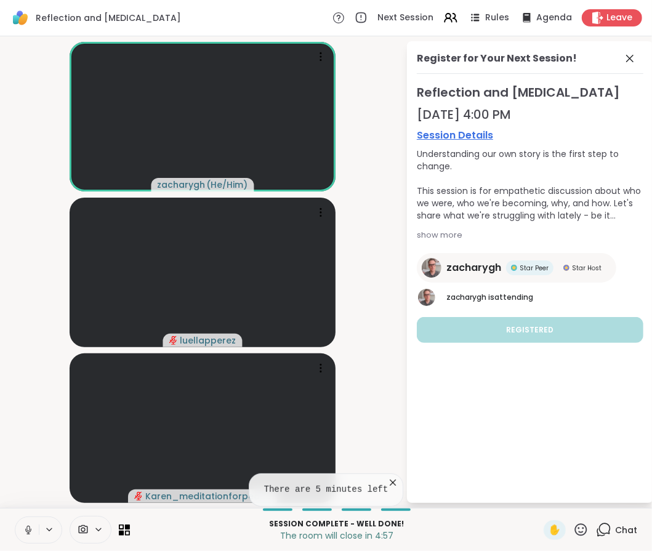
click at [23, 478] on video-player-container "zacharygh ( He/Him ) luellapperez Karen_meditationforpeace" at bounding box center [202, 272] width 391 height 462
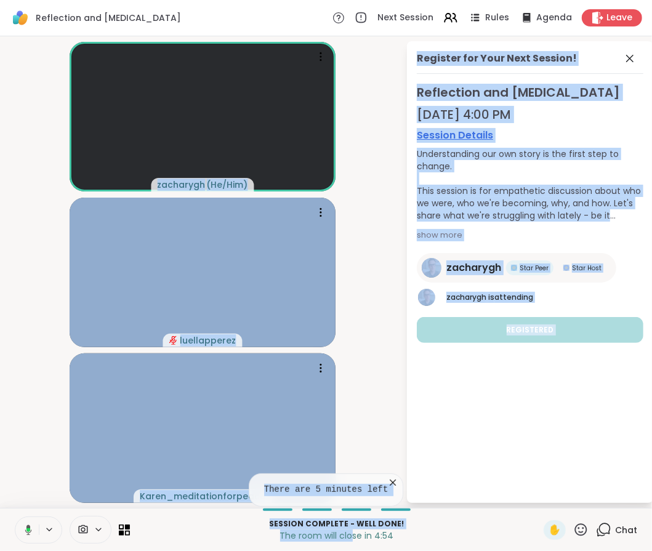
drag, startPoint x: 23, startPoint y: 478, endPoint x: 357, endPoint y: 532, distance: 338.6
click at [357, 532] on div "Reflection and Self-improvement Next Session Rules Agenda Leave zacharygh ( He/…" at bounding box center [326, 275] width 652 height 551
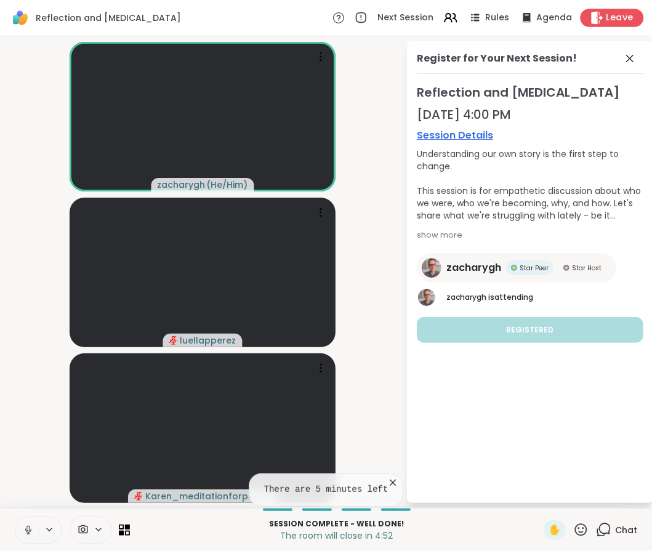
click at [607, 23] on span "Leave" at bounding box center [619, 18] width 27 height 13
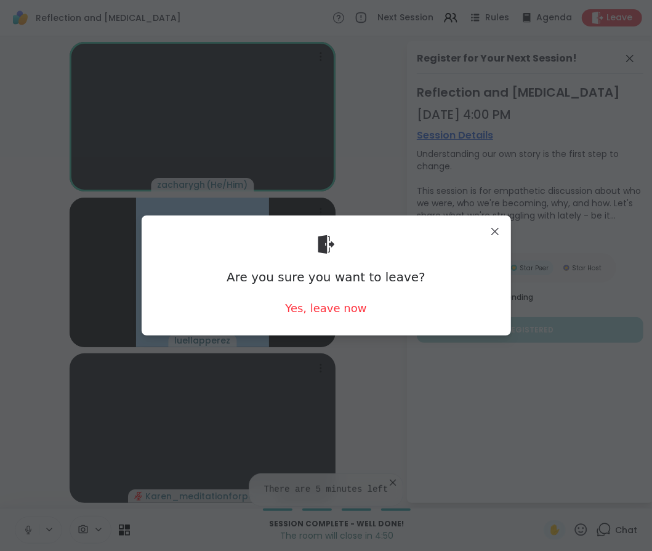
click at [310, 296] on div "Are you sure you want to leave? Yes, leave now" at bounding box center [326, 275] width 350 height 100
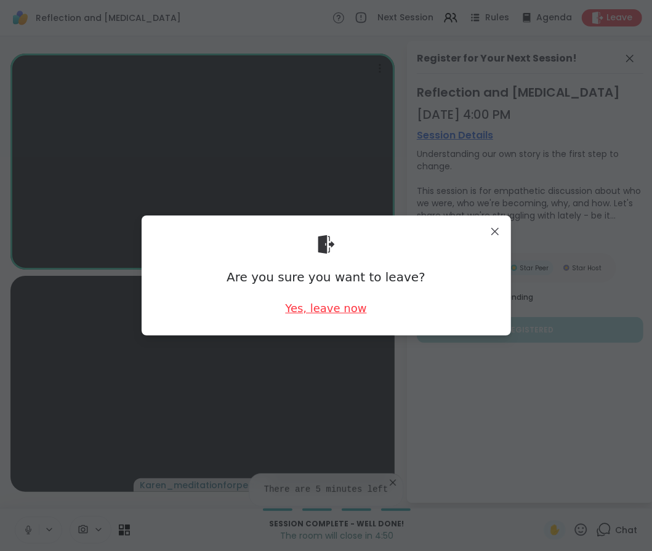
click at [310, 314] on div "Yes, leave now" at bounding box center [325, 307] width 81 height 15
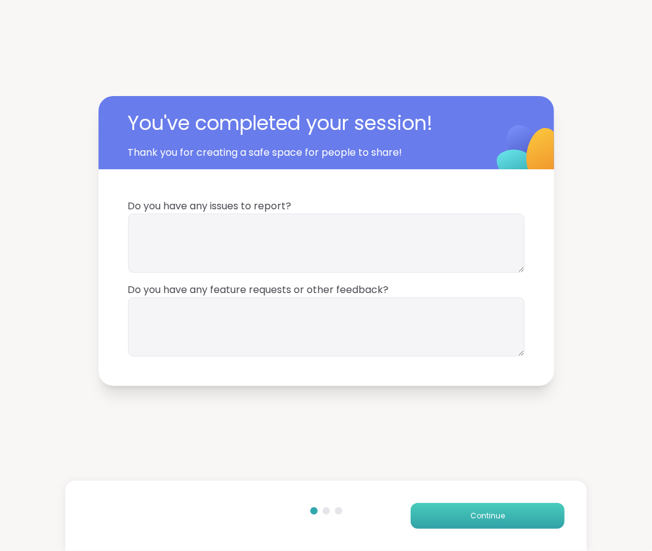
click at [444, 505] on button "Continue" at bounding box center [488, 516] width 154 height 26
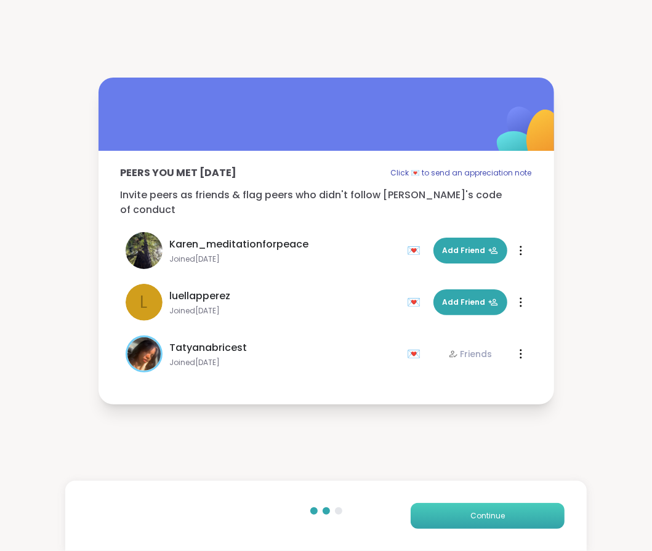
click at [444, 511] on button "Continue" at bounding box center [488, 516] width 154 height 26
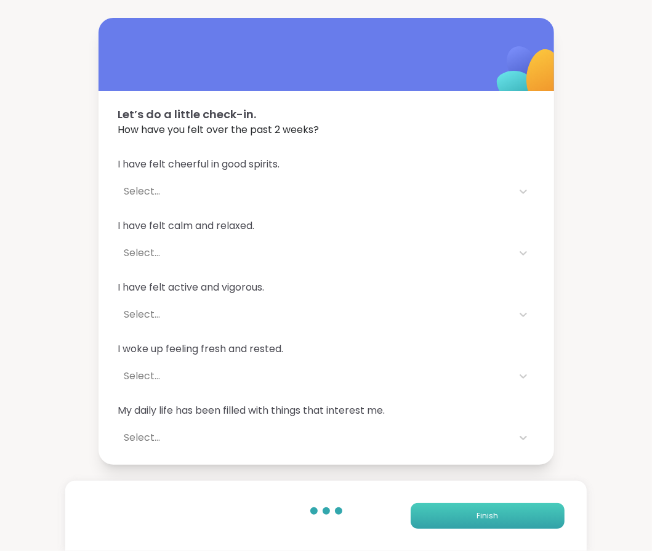
click at [444, 511] on button "Finish" at bounding box center [488, 516] width 154 height 26
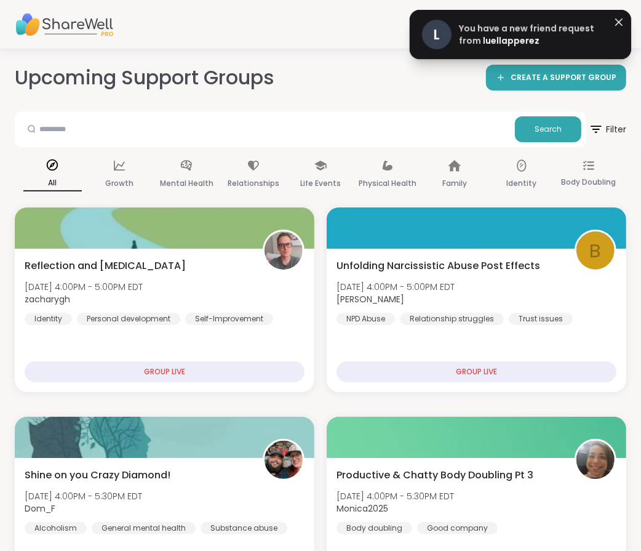
click at [526, 34] on span "luellapperez" at bounding box center [511, 40] width 57 height 12
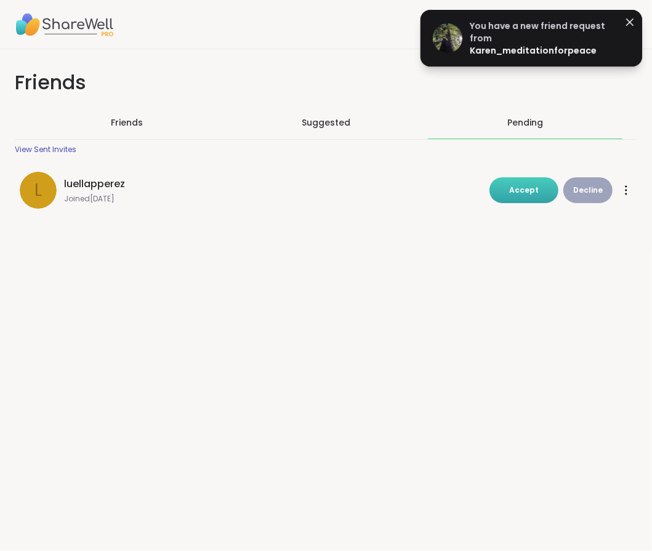
click at [522, 194] on span "Accept" at bounding box center [524, 190] width 30 height 10
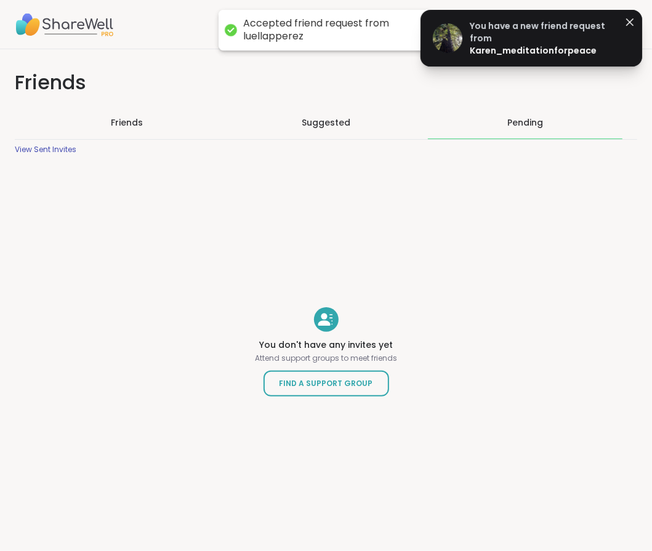
click at [490, 47] on link "You have a new friend request from Karen_meditationforpeace" at bounding box center [531, 38] width 197 height 37
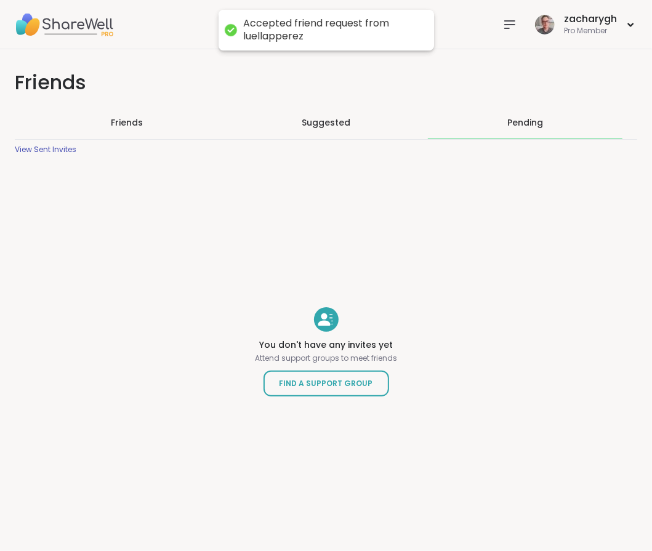
click at [101, 124] on div "Friends" at bounding box center [127, 122] width 194 height 32
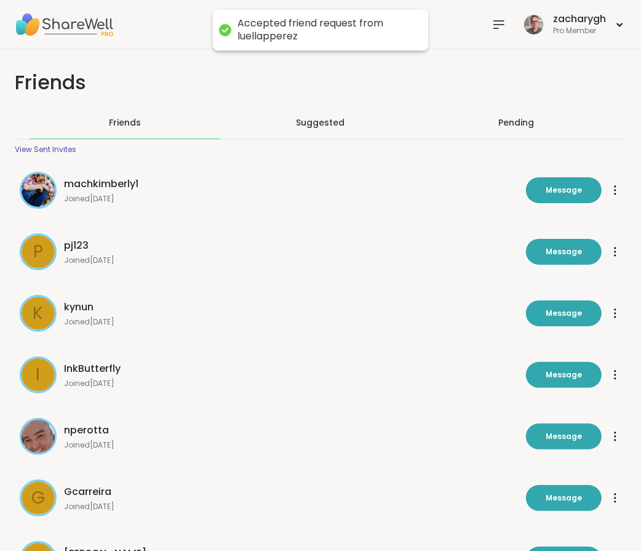
click at [487, 124] on div "Pending" at bounding box center [516, 122] width 191 height 32
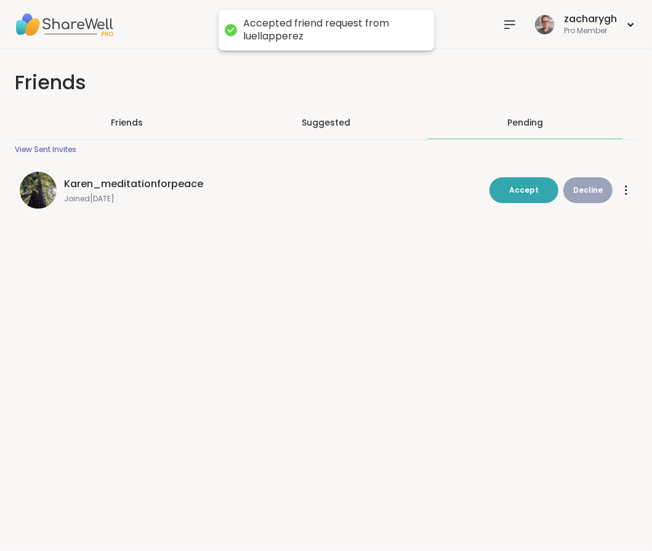
click at [563, 188] on button "Decline" at bounding box center [587, 190] width 49 height 26
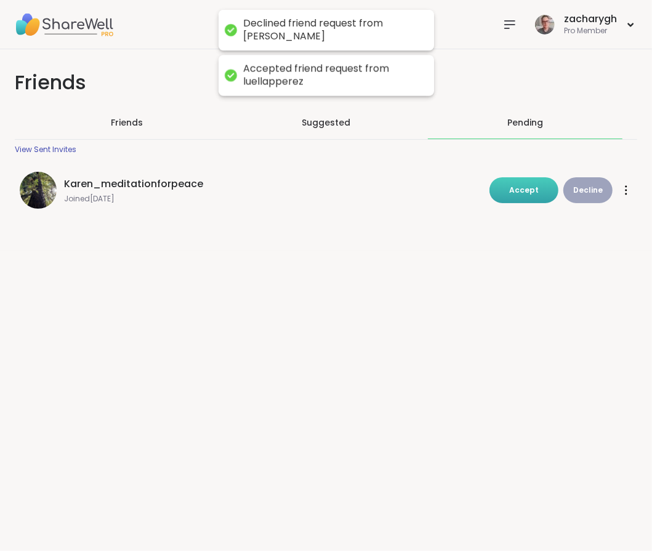
click at [538, 187] on button "Accept" at bounding box center [523, 190] width 69 height 26
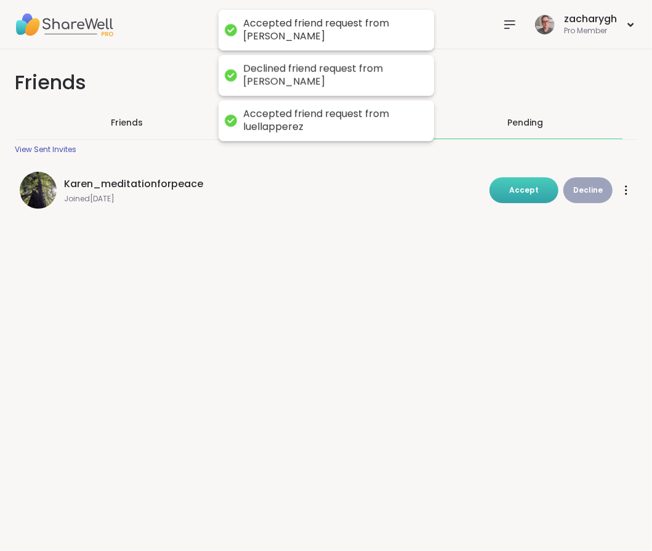
click at [538, 189] on button "Accept" at bounding box center [523, 190] width 69 height 26
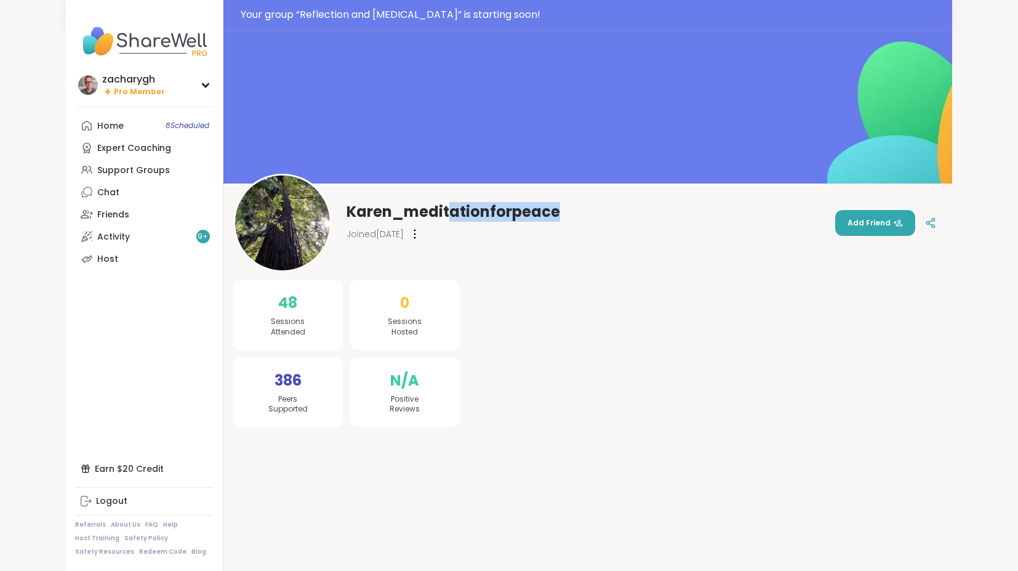
drag, startPoint x: 617, startPoint y: 198, endPoint x: 447, endPoint y: 204, distance: 170.0
click at [447, 204] on div "Karen_meditationforpeace Joined Sep 2024 Add Friend" at bounding box center [587, 223] width 709 height 98
click at [295, 211] on img at bounding box center [282, 222] width 95 height 95
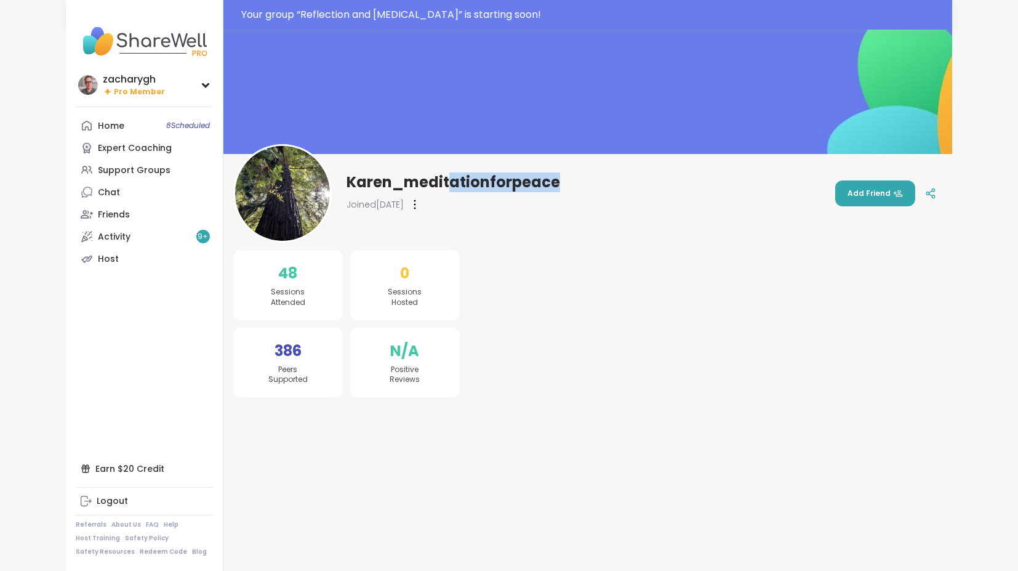
click at [318, 210] on img at bounding box center [282, 193] width 95 height 95
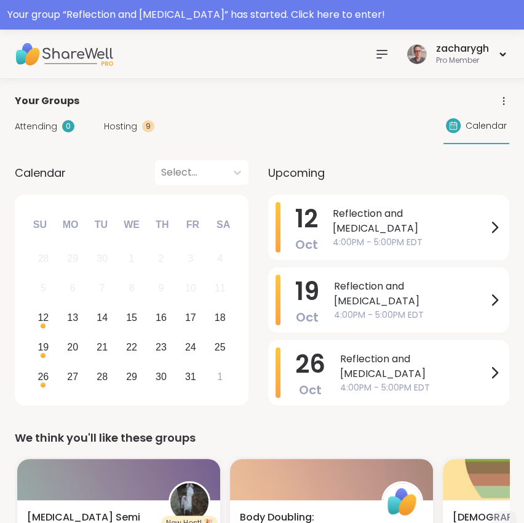
click at [321, 54] on div "zacharygh Pro Member" at bounding box center [262, 54] width 524 height 49
click at [114, 130] on span "Hosting" at bounding box center [120, 126] width 33 height 13
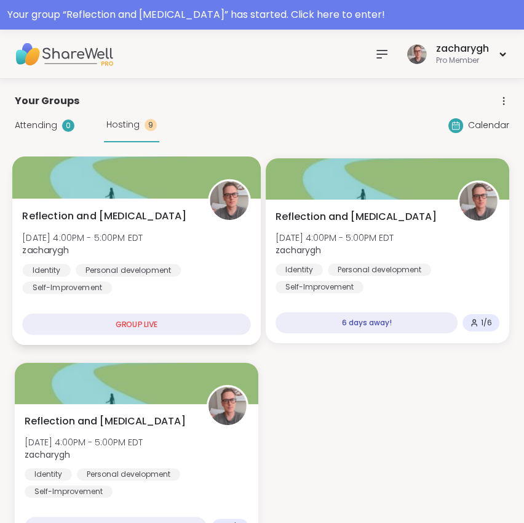
click at [114, 194] on div at bounding box center [136, 177] width 249 height 42
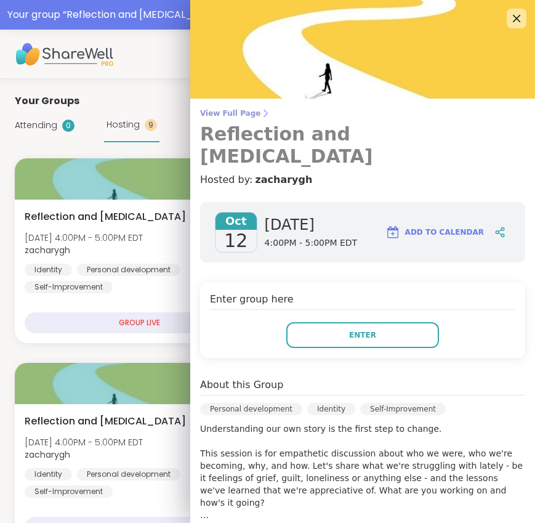
click at [217, 113] on span "View Full Page" at bounding box center [362, 113] width 325 height 10
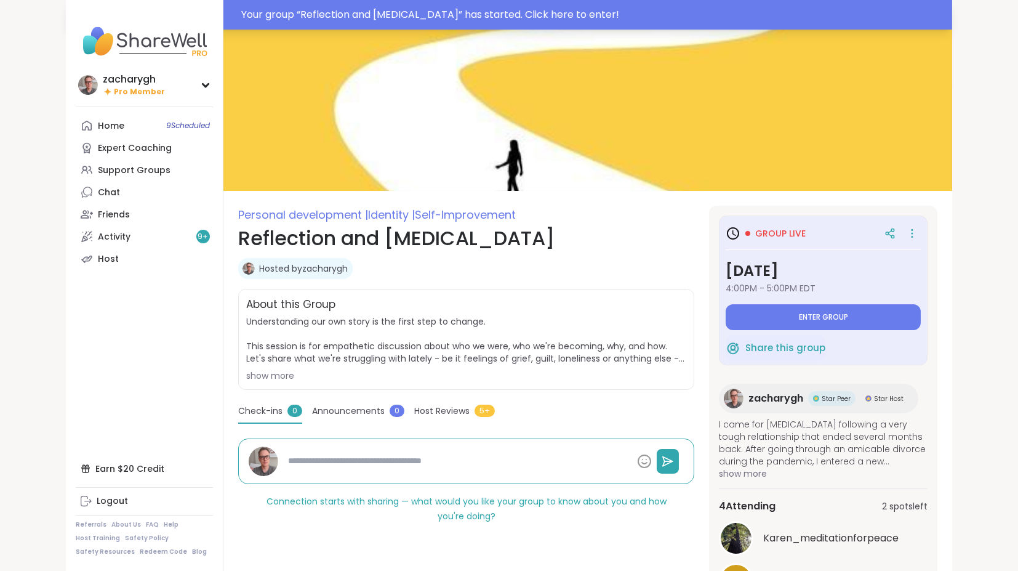
type textarea "*"
